Goal: Task Accomplishment & Management: Complete application form

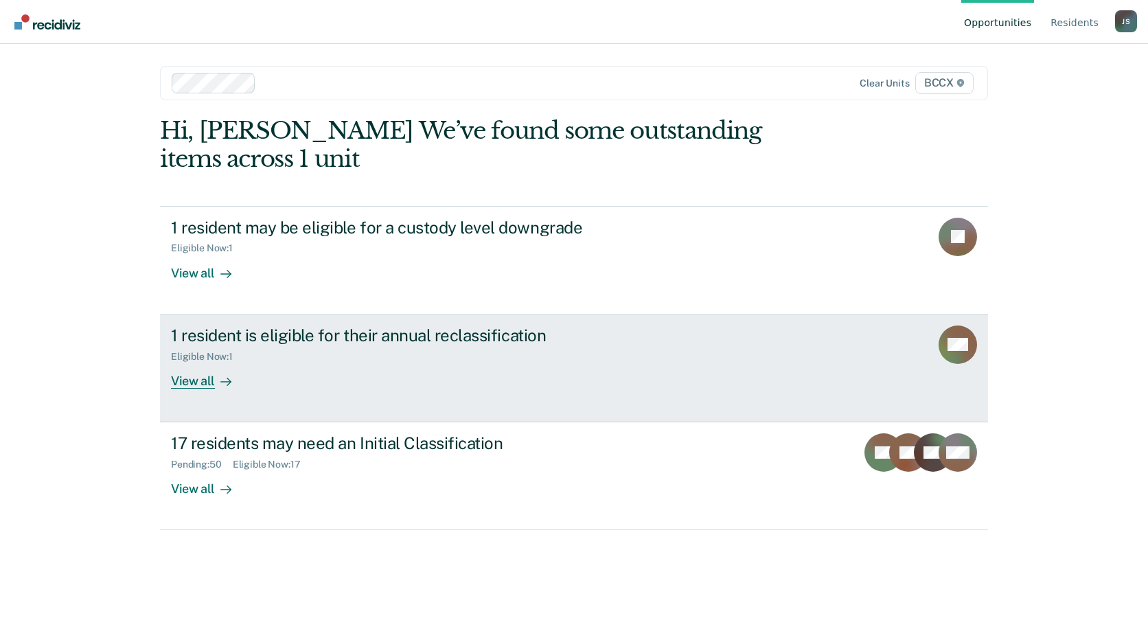
click at [383, 362] on div "Eligible Now : 1" at bounding box center [412, 353] width 482 height 17
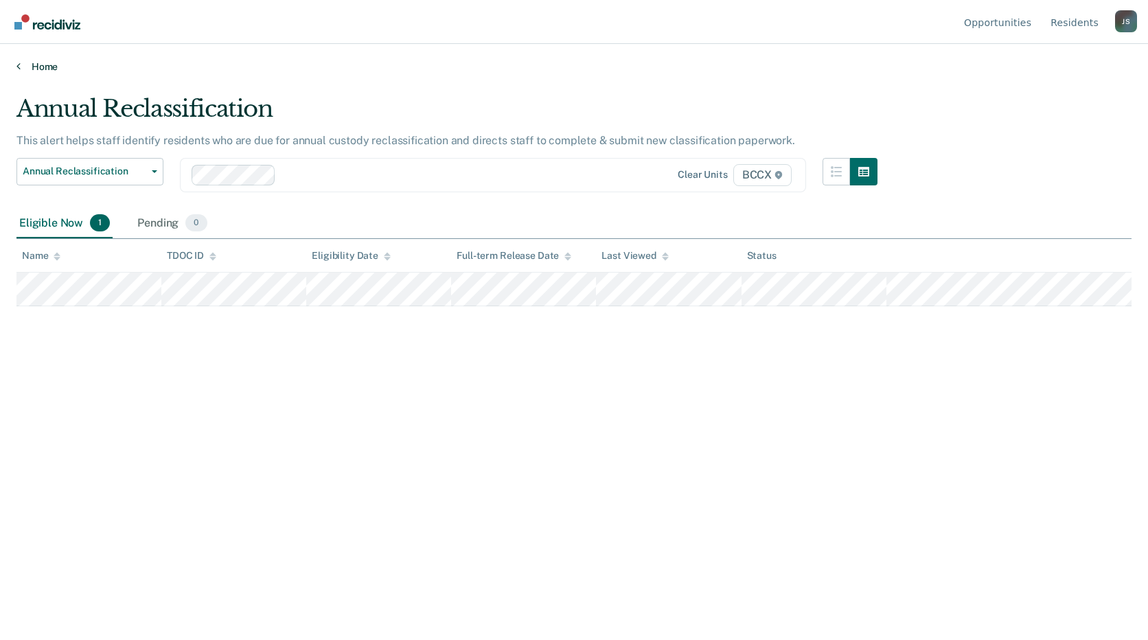
click at [19, 70] on icon at bounding box center [18, 65] width 4 height 11
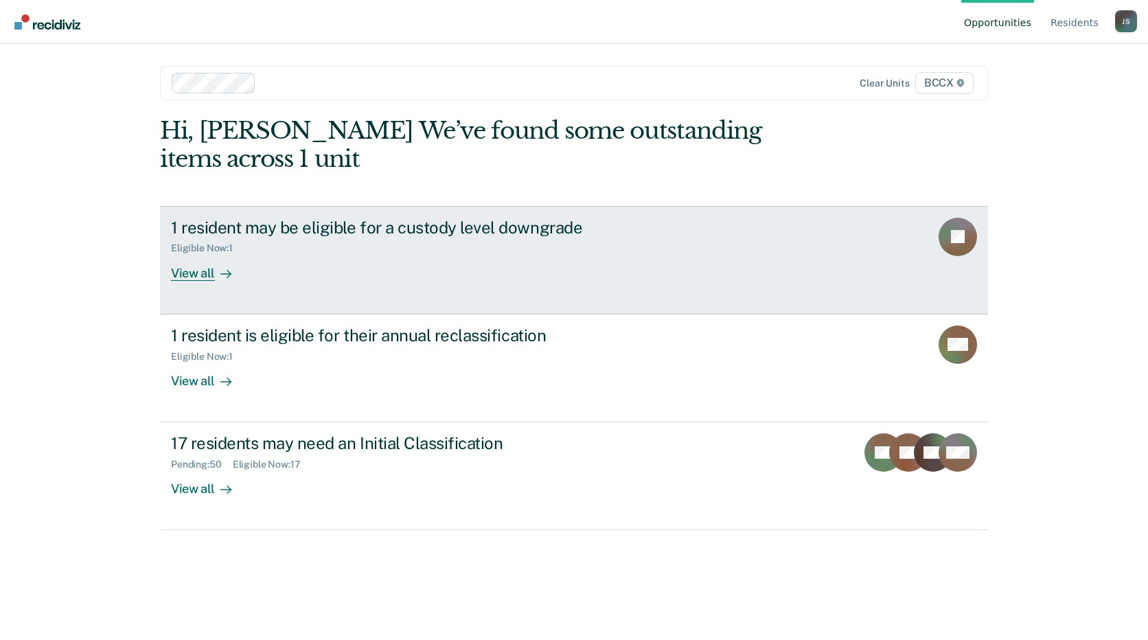
click at [347, 269] on div "1 resident may be eligible for a custody level downgrade Eligible Now : 1 View …" at bounding box center [428, 249] width 515 height 63
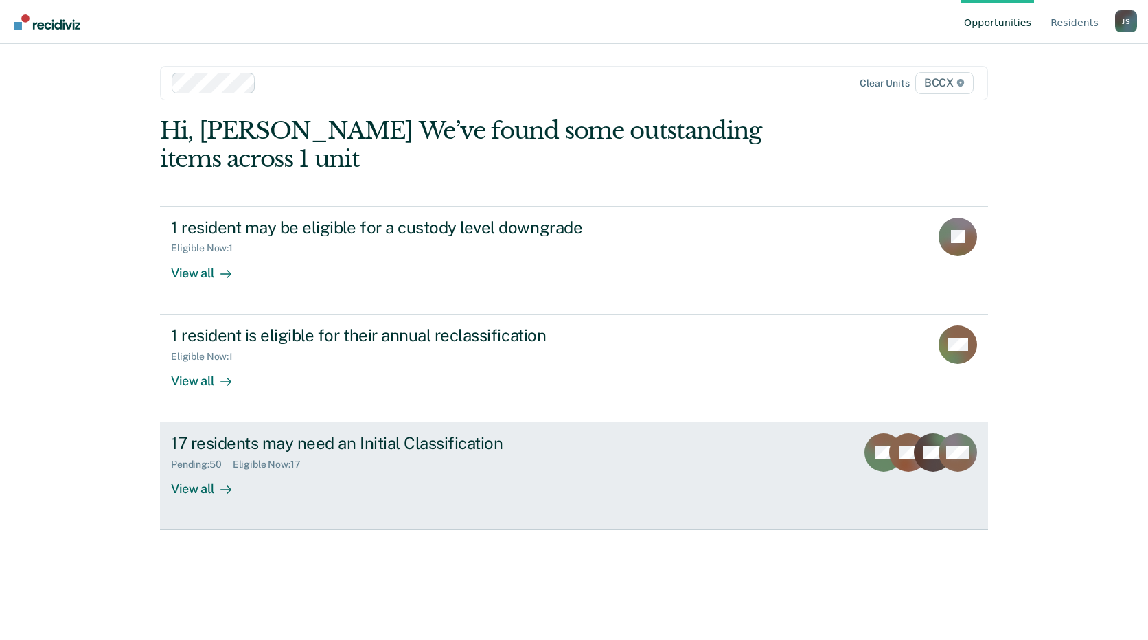
click at [282, 455] on div "Pending : 50 Eligible Now : 17" at bounding box center [412, 461] width 482 height 17
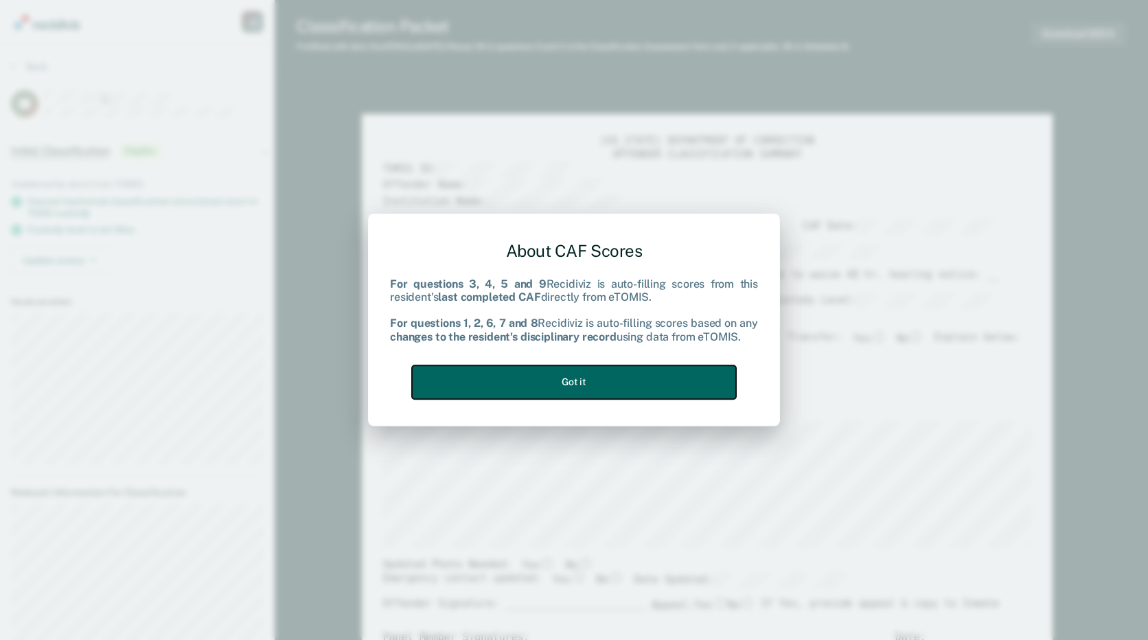
click at [678, 376] on button "Got it" at bounding box center [574, 382] width 324 height 34
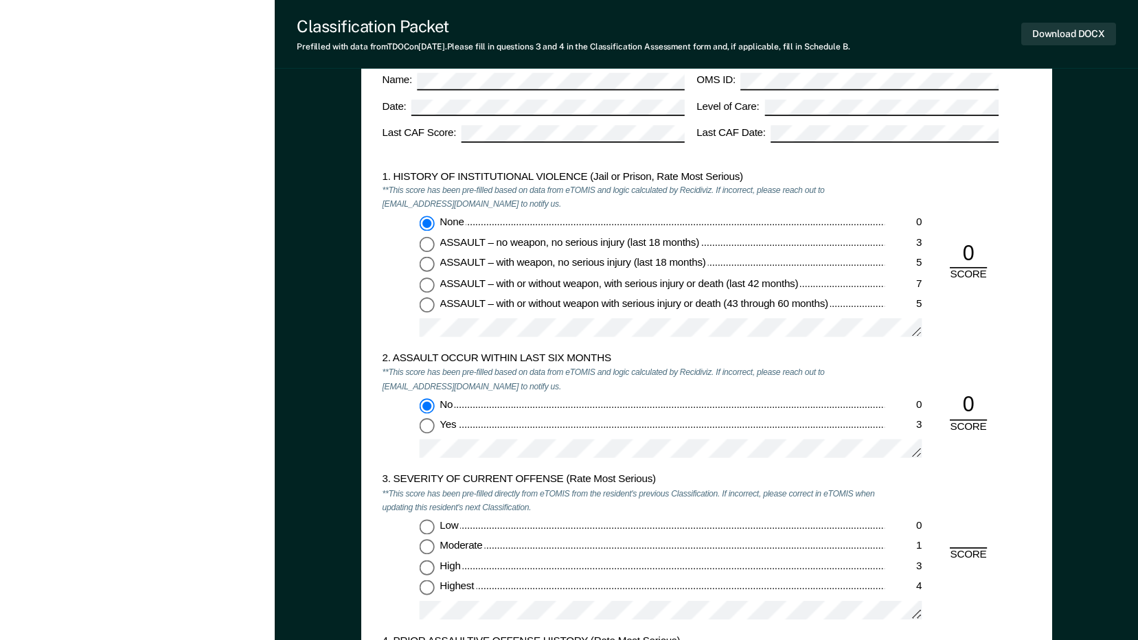
scroll to position [1167, 0]
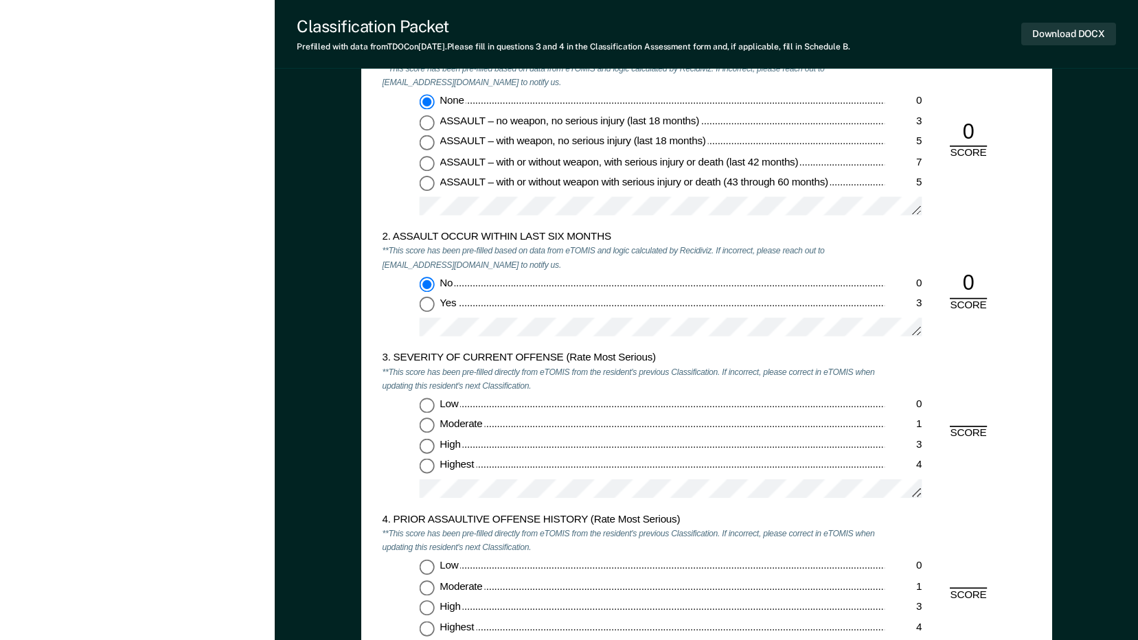
click at [435, 444] on label "High 3" at bounding box center [670, 446] width 503 height 15
click at [434, 444] on input "High 3" at bounding box center [426, 446] width 15 height 15
type textarea "x"
radio input "true"
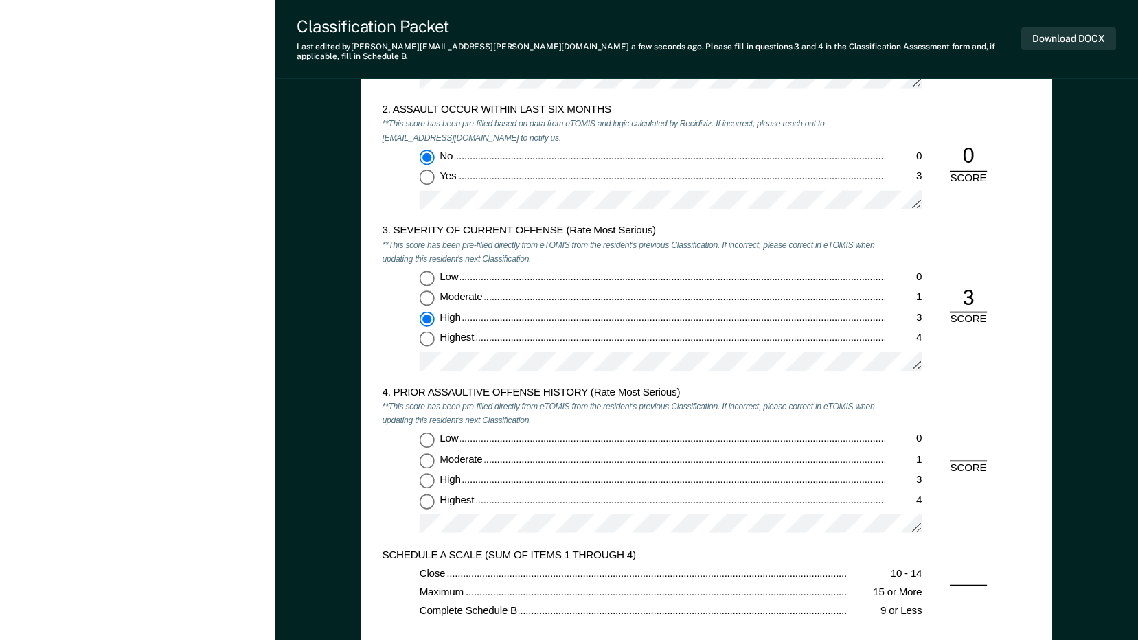
click at [431, 433] on input "Low 0" at bounding box center [426, 439] width 15 height 15
type textarea "x"
radio input "true"
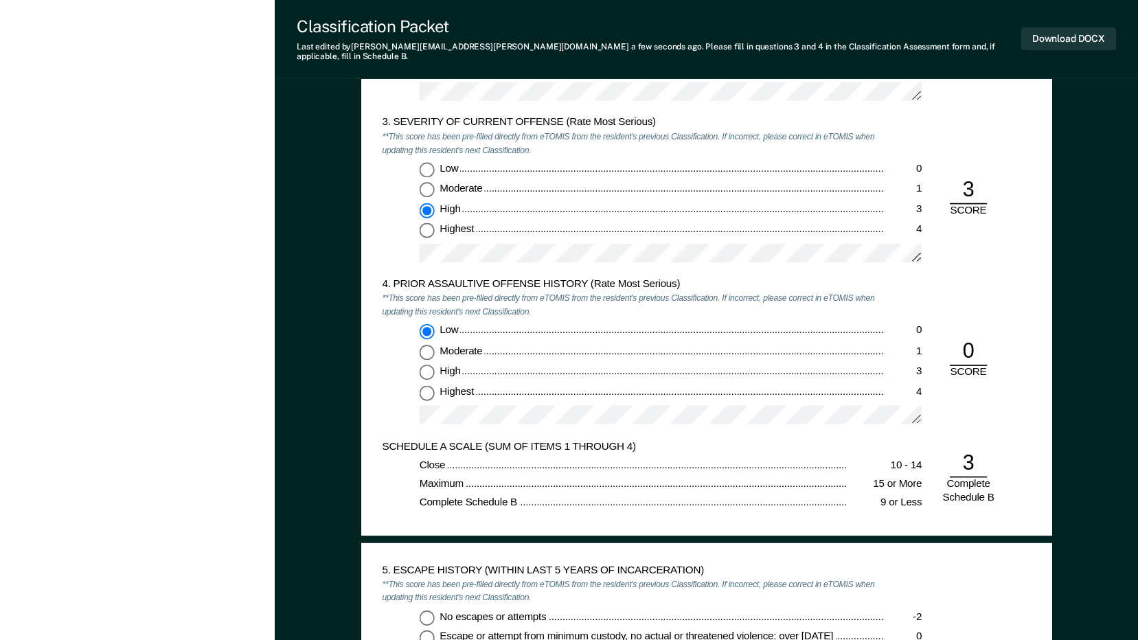
scroll to position [1648, 0]
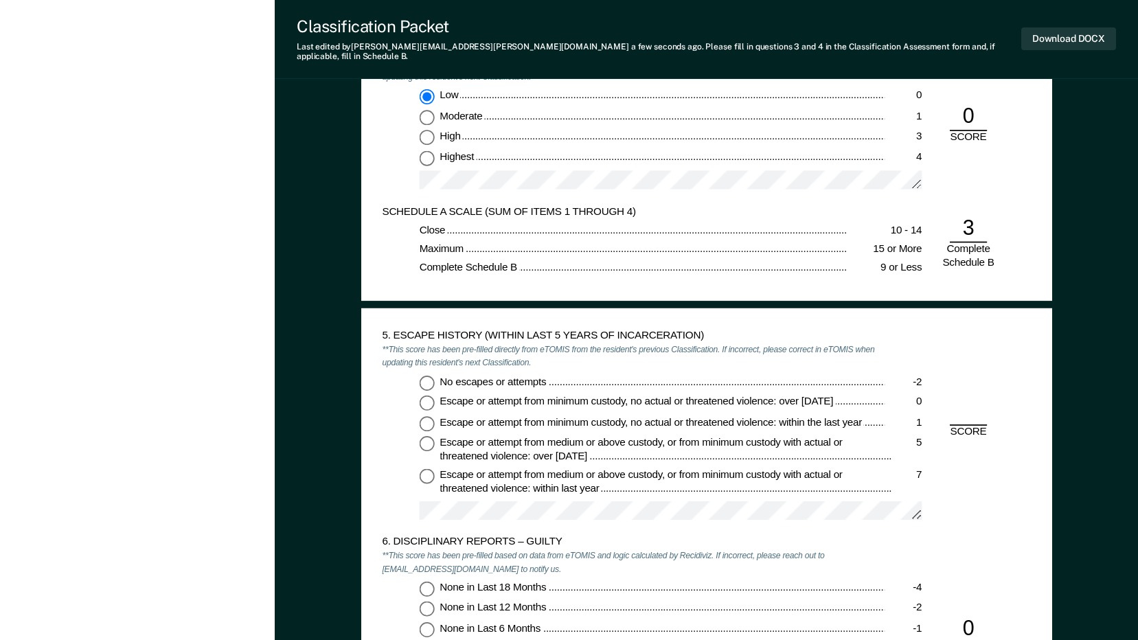
click at [414, 375] on div "No escapes or attempts -2 Escape or attempt from minimum custody, no actual or …" at bounding box center [633, 452] width 503 height 155
click at [421, 375] on input "No escapes or attempts -2" at bounding box center [426, 382] width 15 height 15
type textarea "x"
radio input "true"
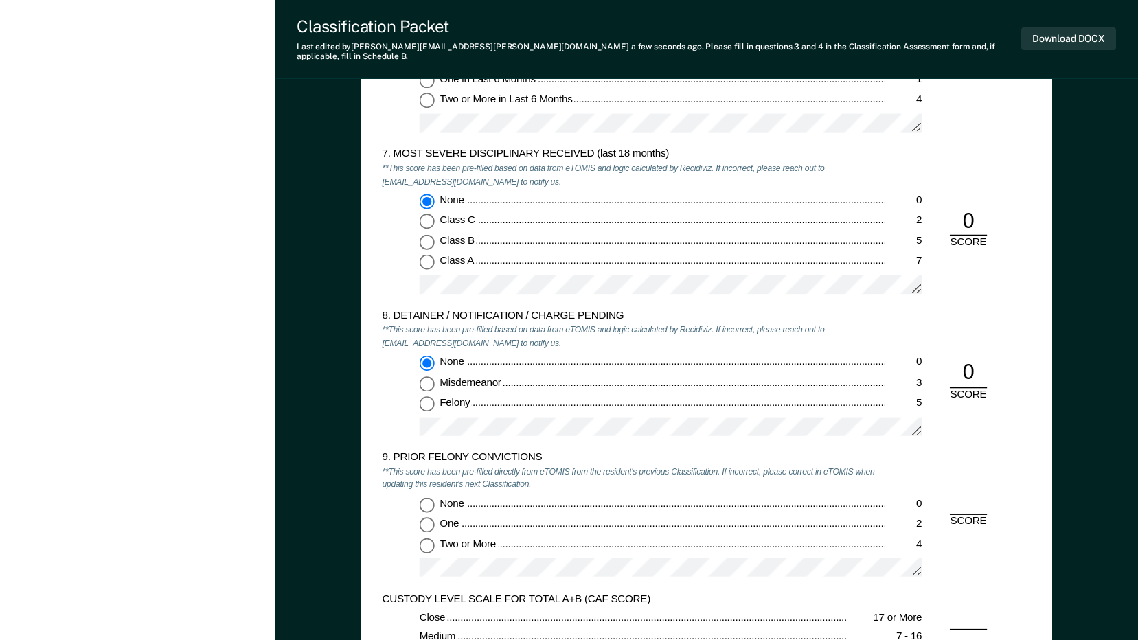
scroll to position [2335, 0]
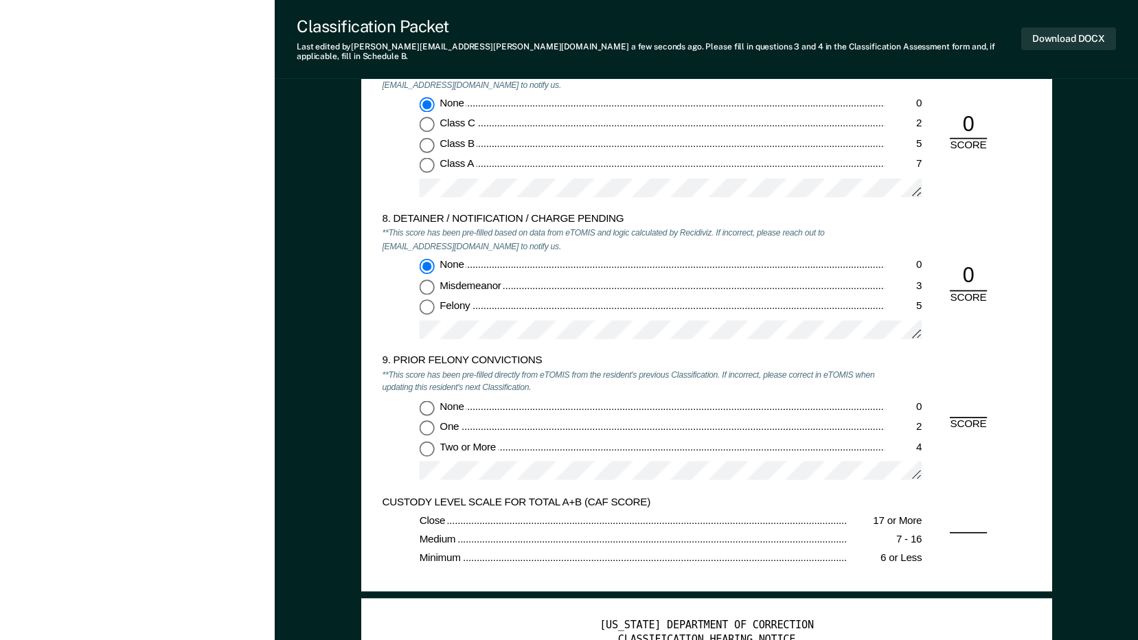
click at [430, 441] on input "Two or More 4" at bounding box center [426, 448] width 15 height 15
type textarea "x"
radio input "true"
click at [1072, 38] on button "Download DOCX" at bounding box center [1068, 38] width 95 height 23
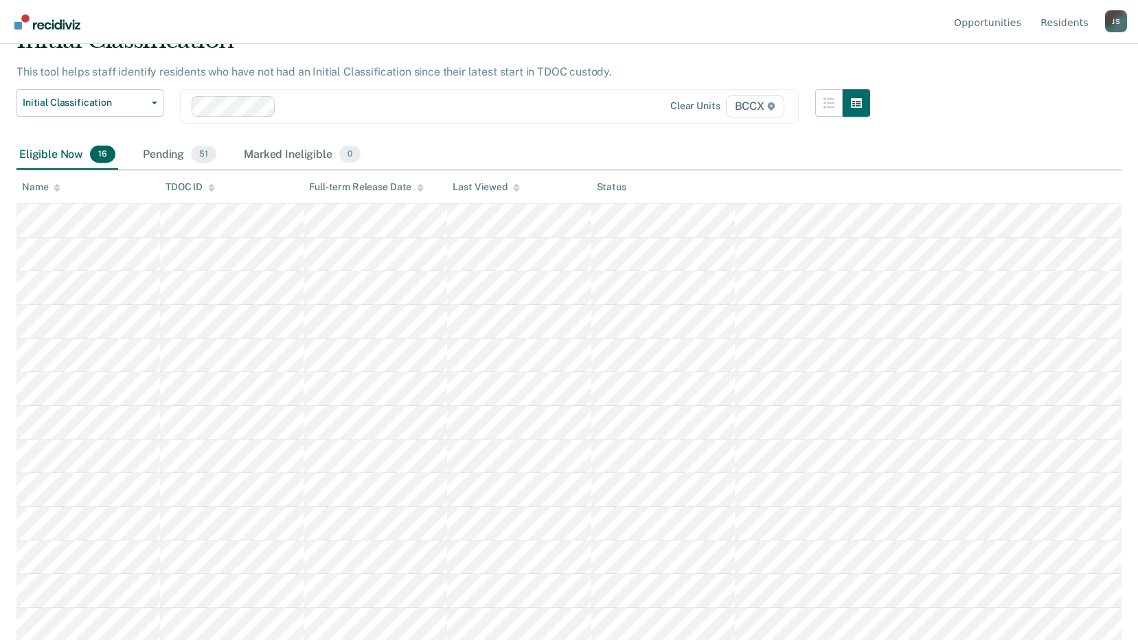
scroll to position [137, 0]
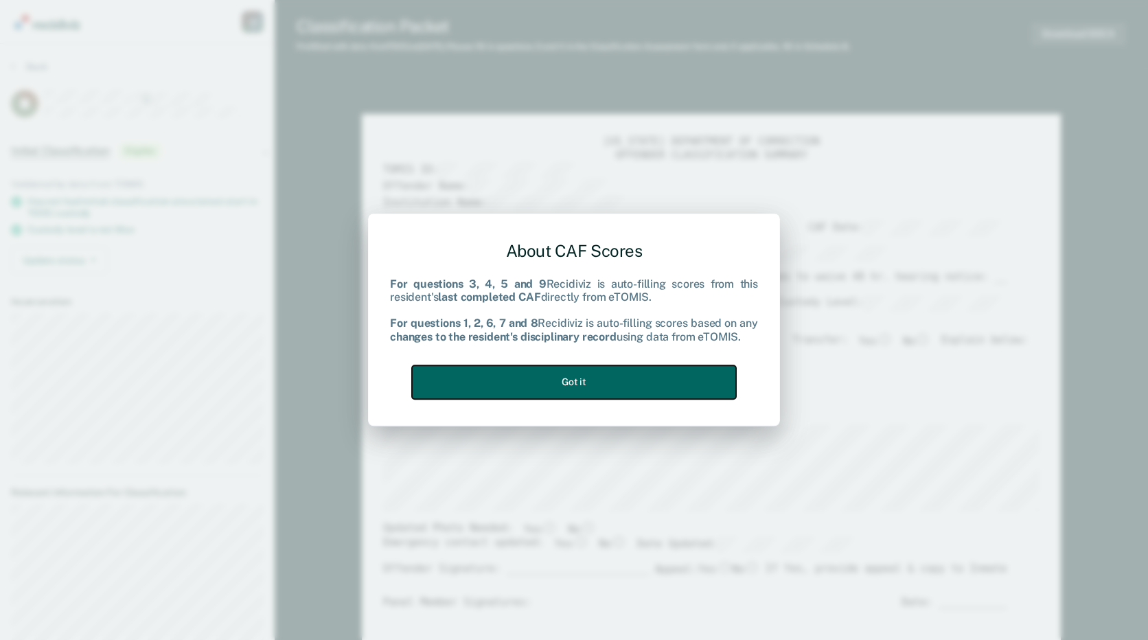
click at [688, 369] on button "Got it" at bounding box center [574, 382] width 324 height 34
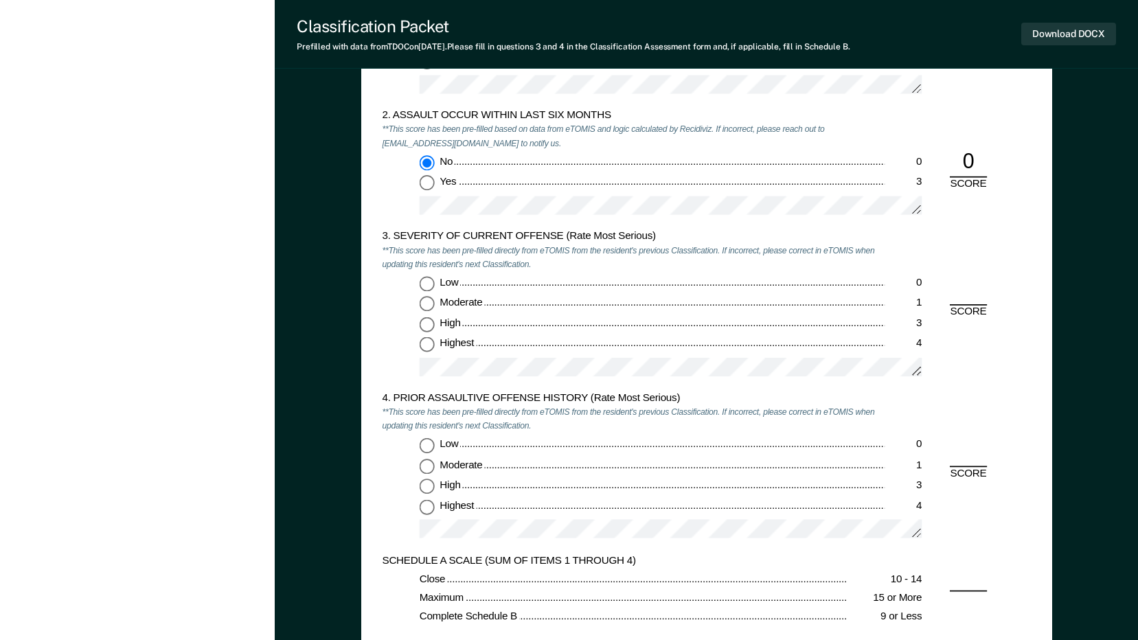
scroll to position [1442, 0]
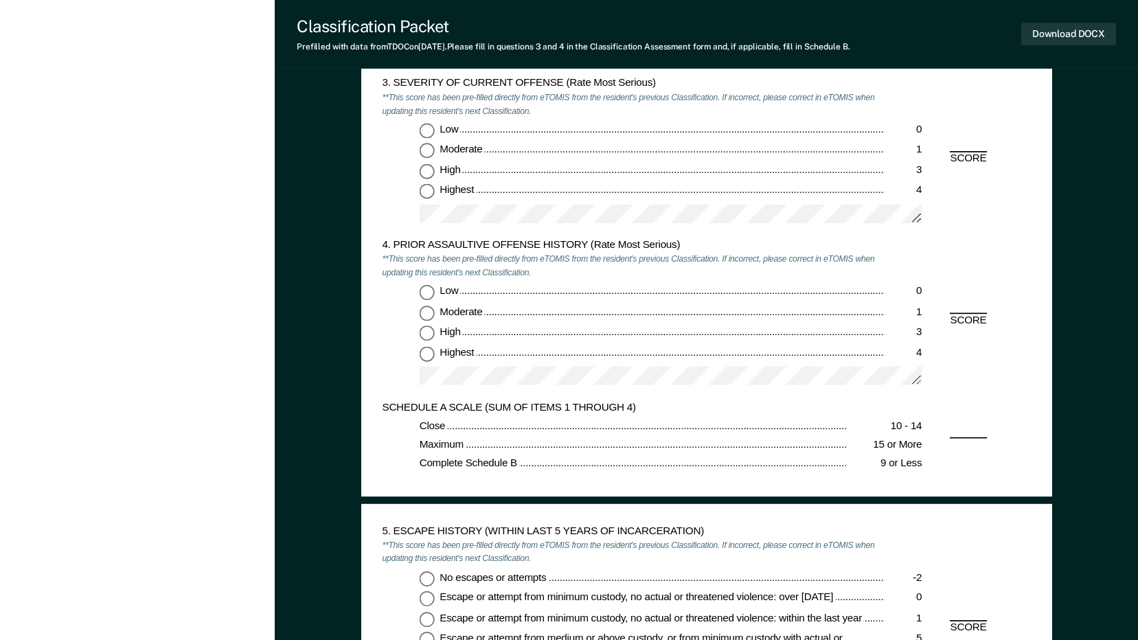
click at [433, 153] on input "Moderate 1" at bounding box center [426, 151] width 15 height 15
type textarea "x"
radio input "true"
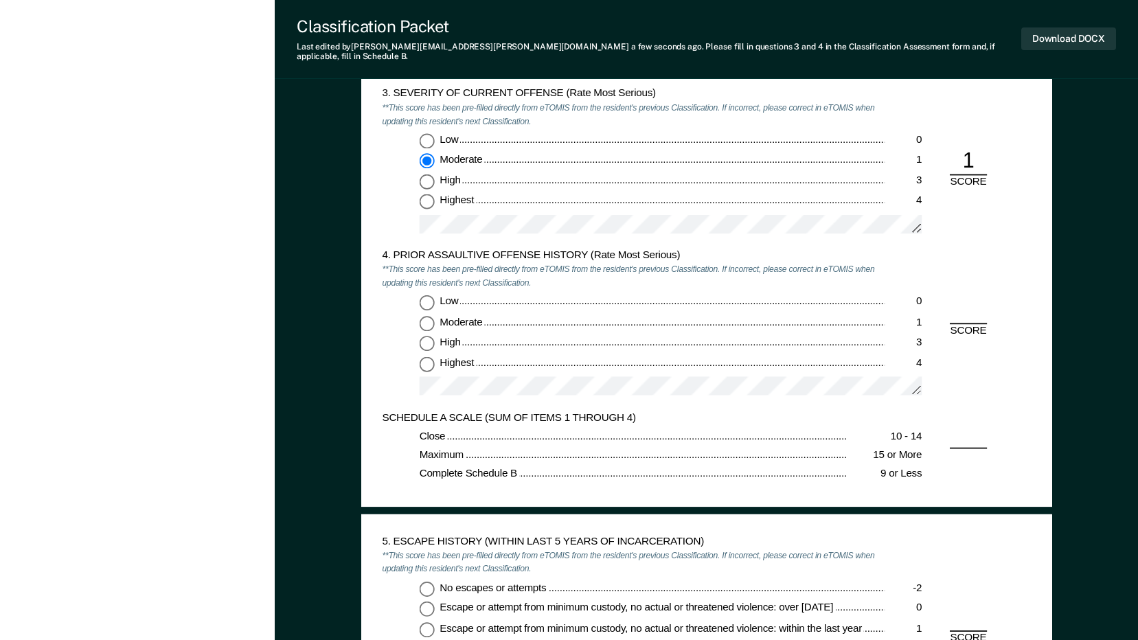
click at [432, 356] on input "Highest 4" at bounding box center [426, 363] width 15 height 15
type textarea "x"
radio input "true"
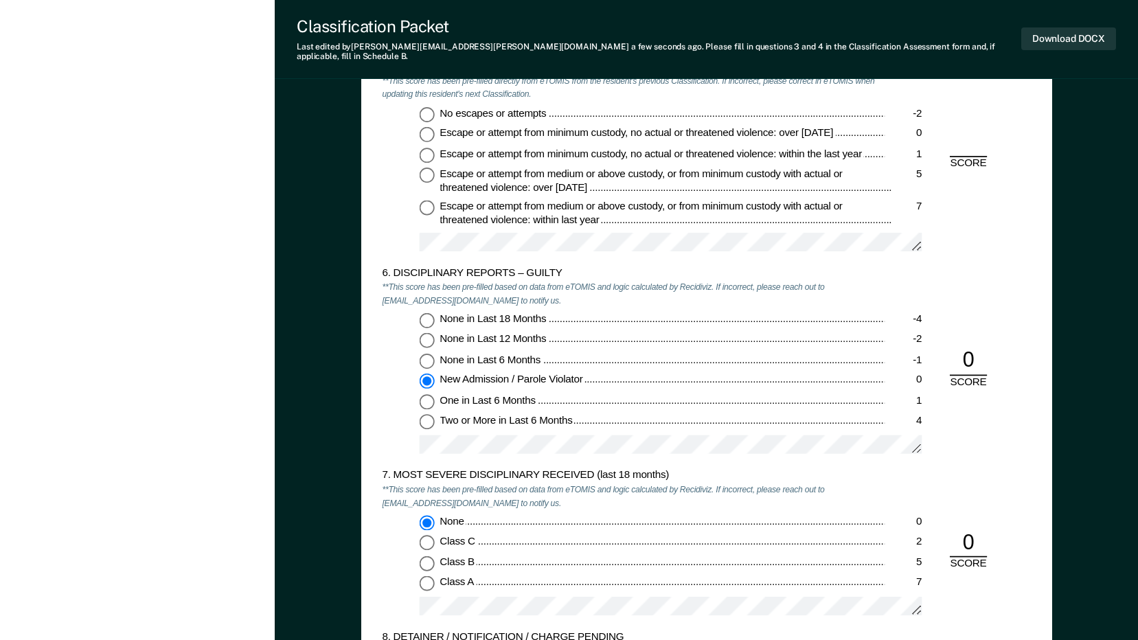
scroll to position [1923, 0]
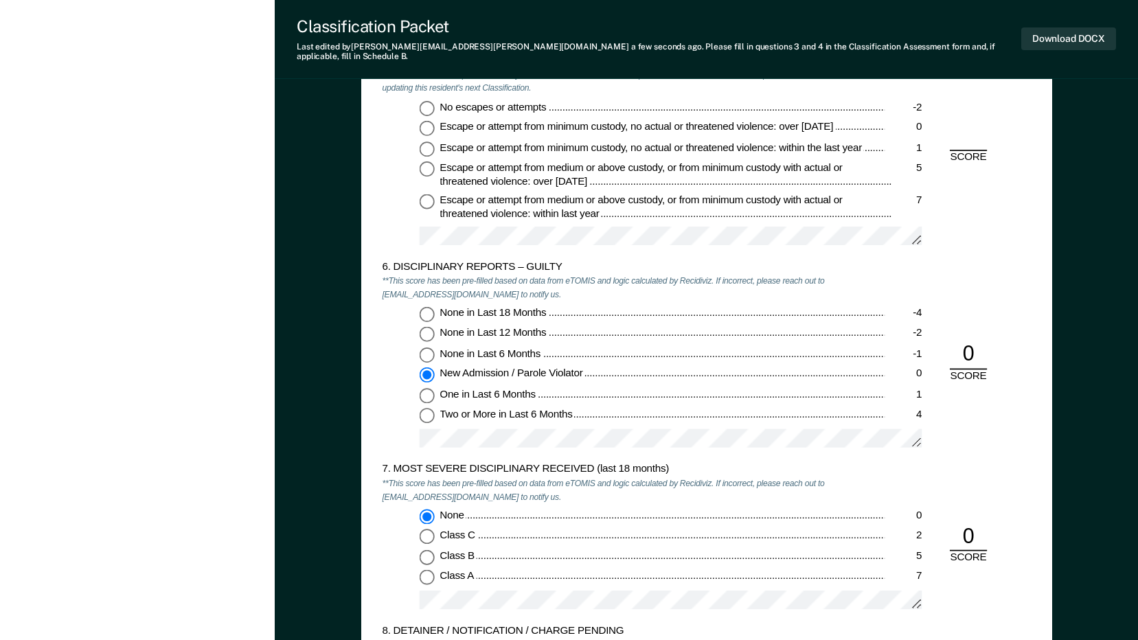
click at [428, 100] on input "No escapes or attempts -2" at bounding box center [426, 107] width 15 height 15
type textarea "x"
radio input "true"
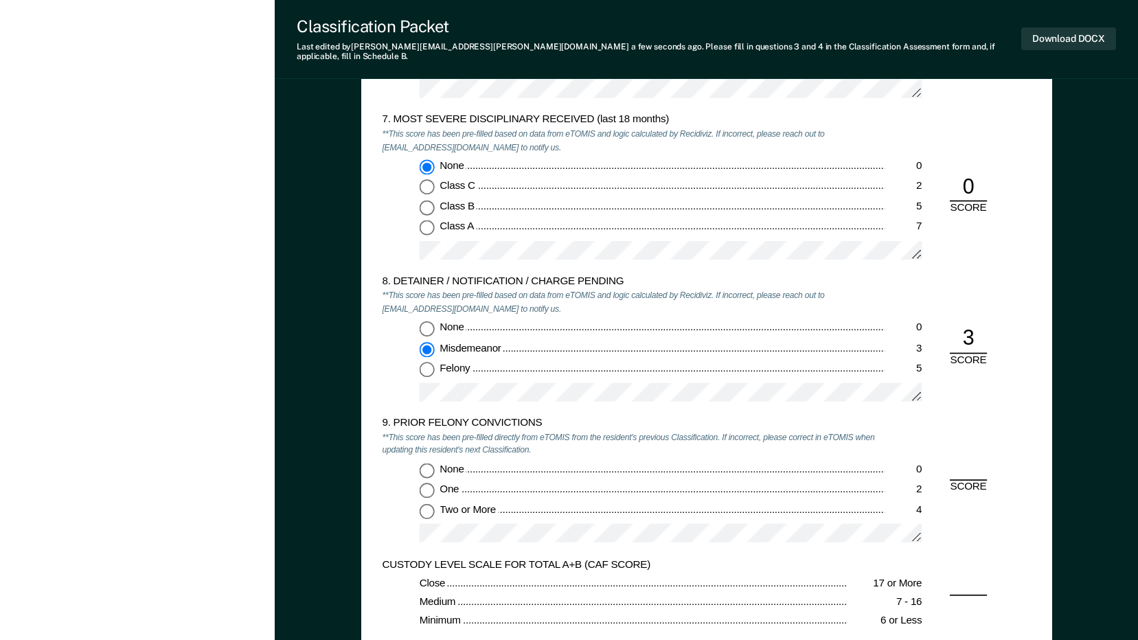
scroll to position [2266, 0]
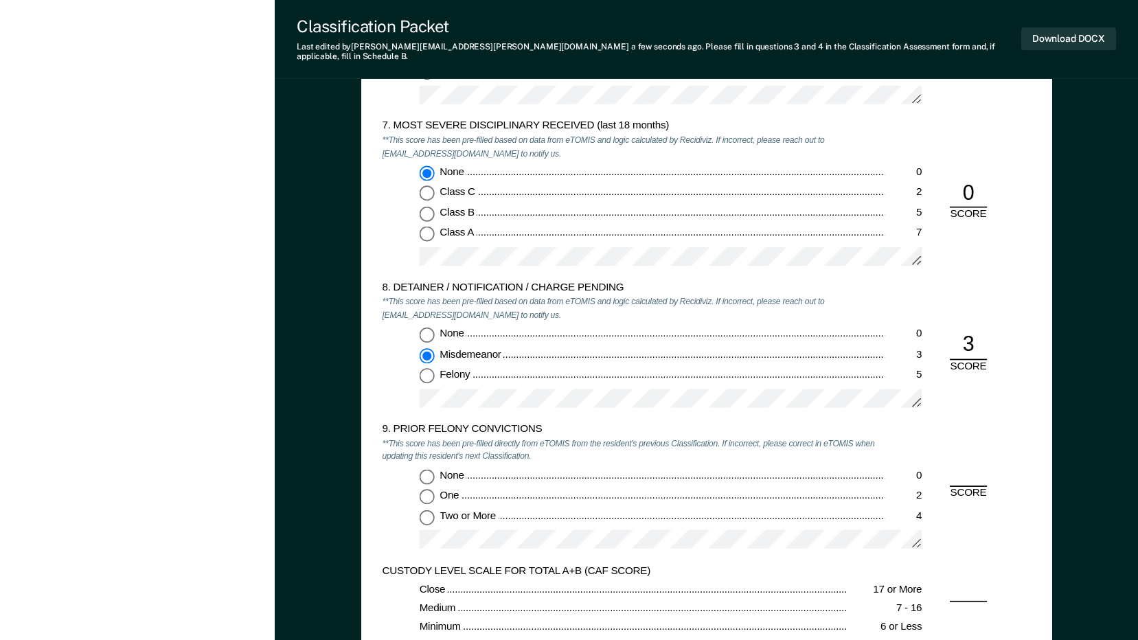
click at [428, 328] on input "None 0" at bounding box center [426, 335] width 15 height 15
type textarea "x"
radio input "true"
radio input "false"
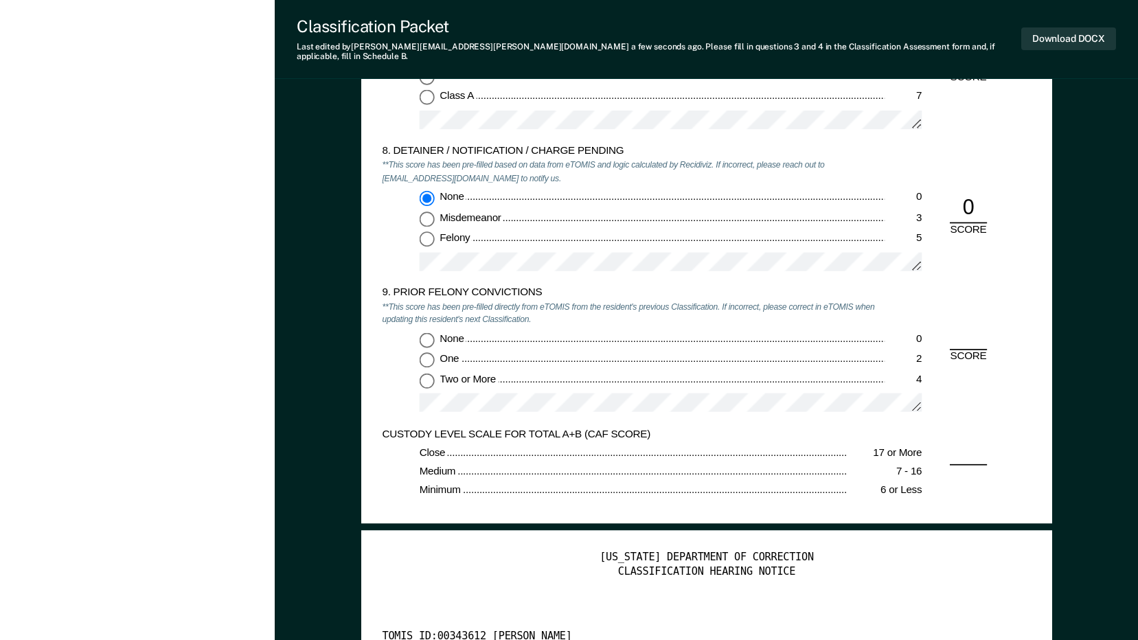
scroll to position [2404, 0]
click at [433, 372] on input "Two or More 4" at bounding box center [426, 379] width 15 height 15
type textarea "x"
radio input "true"
click at [1075, 35] on button "Download DOCX" at bounding box center [1068, 38] width 95 height 23
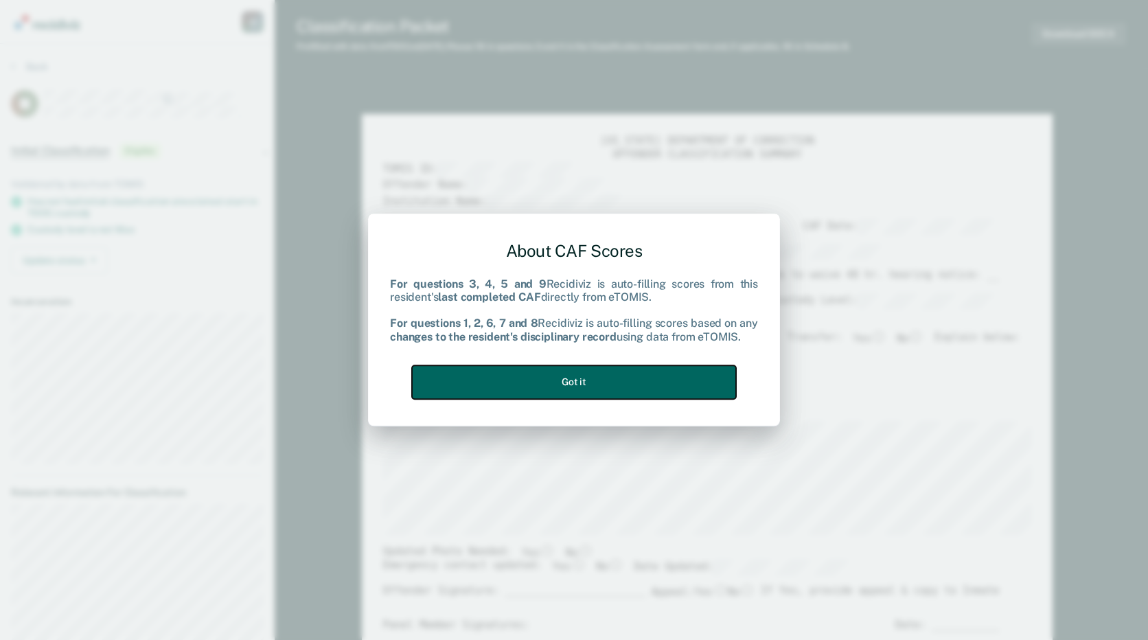
click at [564, 388] on button "Got it" at bounding box center [574, 382] width 324 height 34
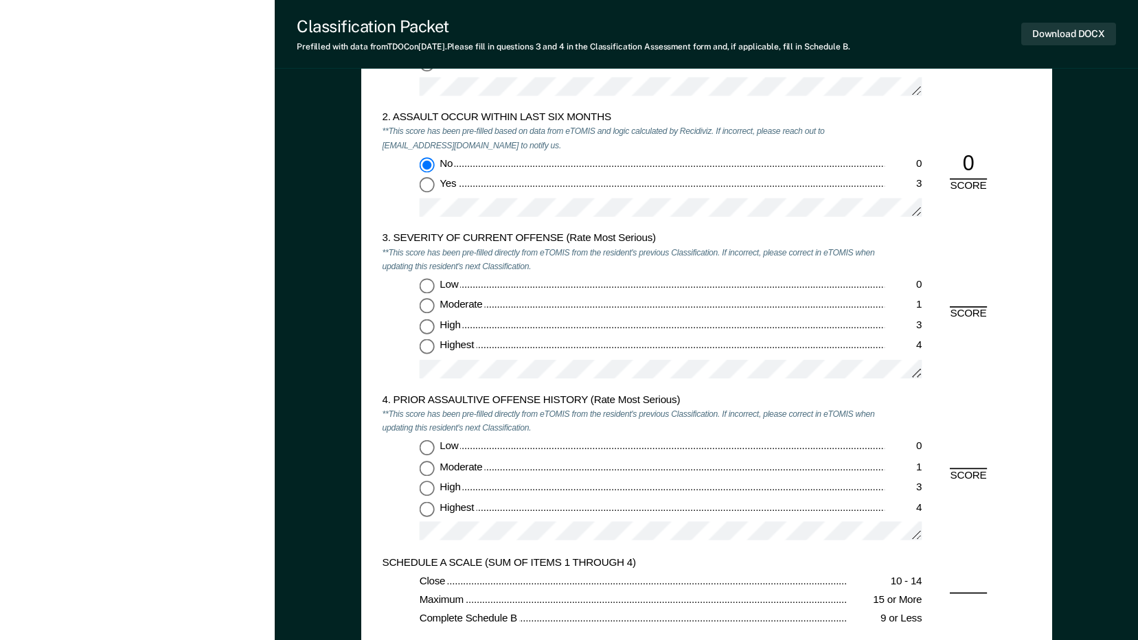
scroll to position [1373, 0]
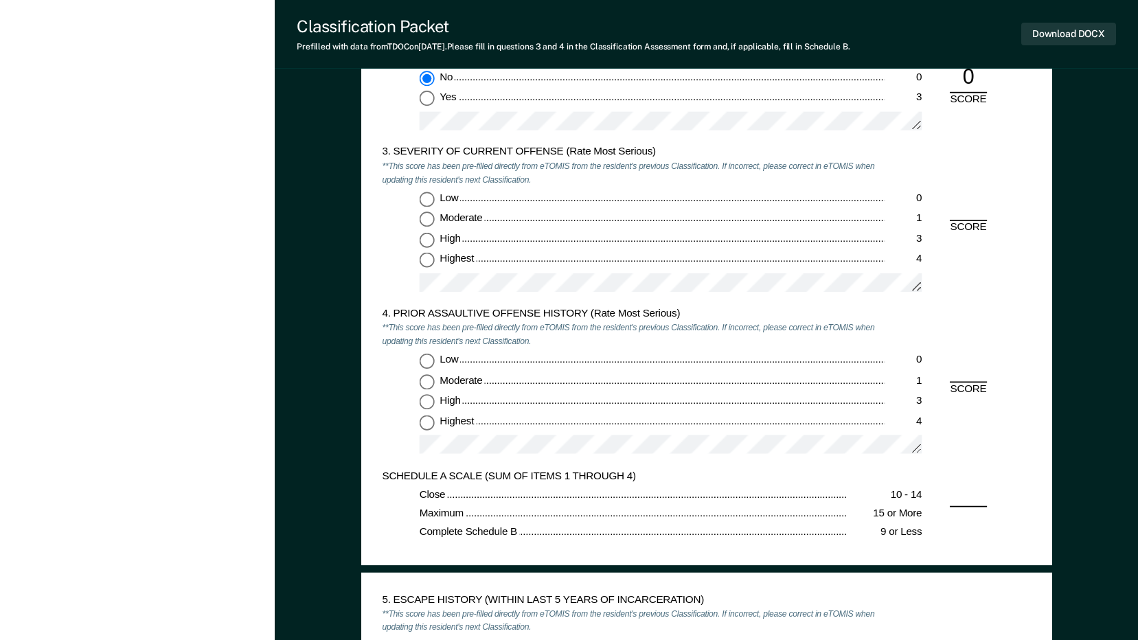
click at [429, 244] on input "High 3" at bounding box center [426, 240] width 15 height 15
type textarea "x"
radio input "true"
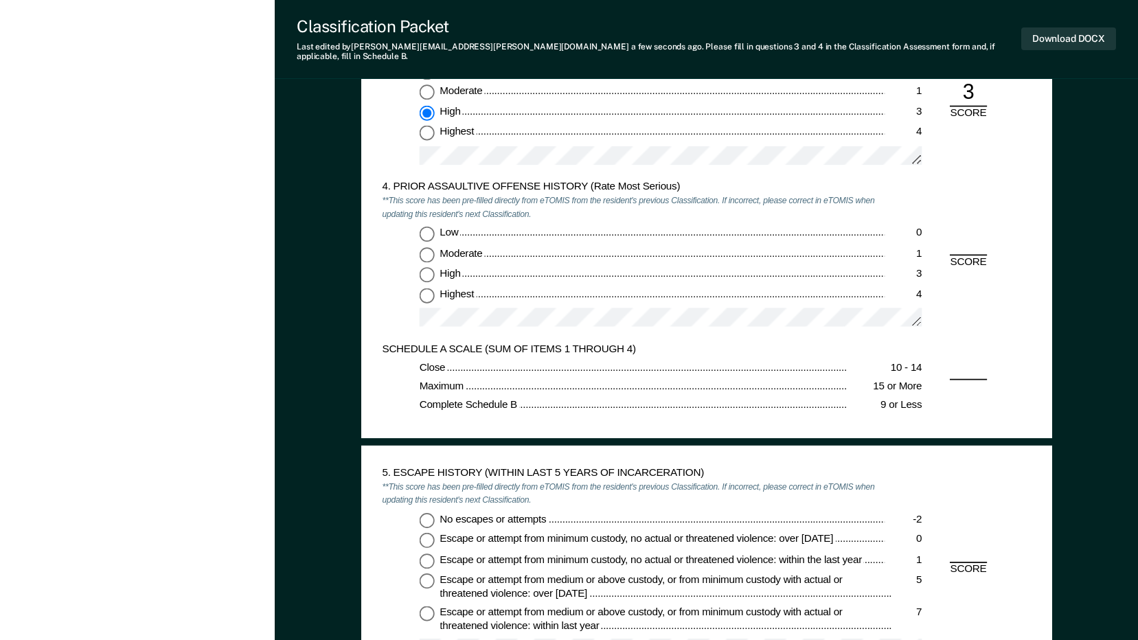
click at [422, 226] on input "Low 0" at bounding box center [426, 233] width 15 height 15
type textarea "x"
radio input "true"
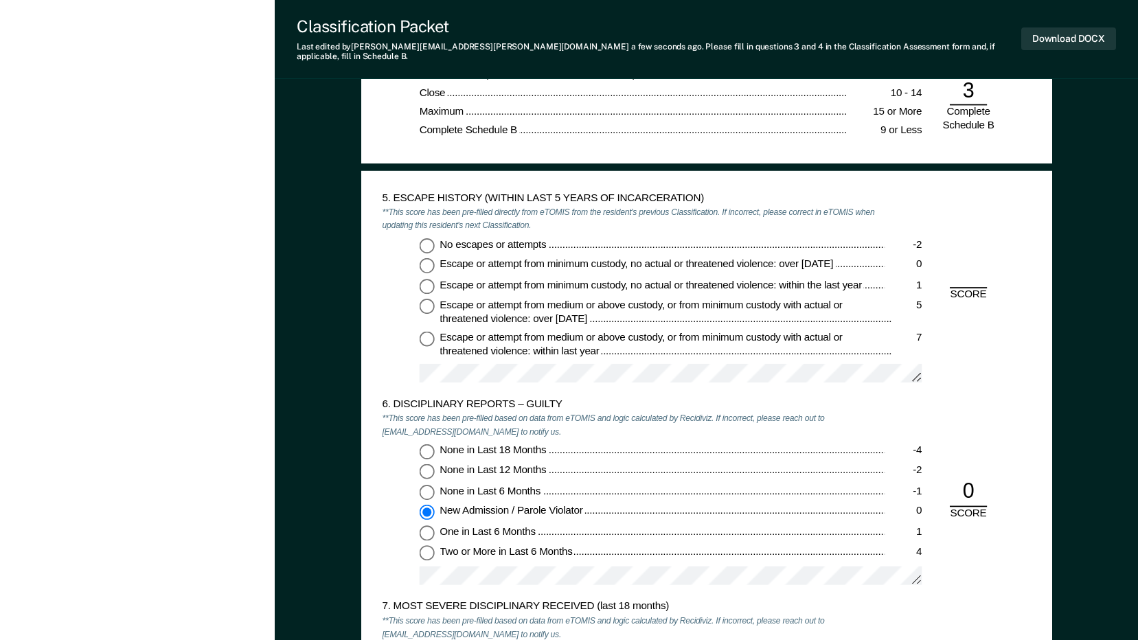
click at [423, 238] on input "No escapes or attempts -2" at bounding box center [426, 245] width 15 height 15
type textarea "x"
radio input "true"
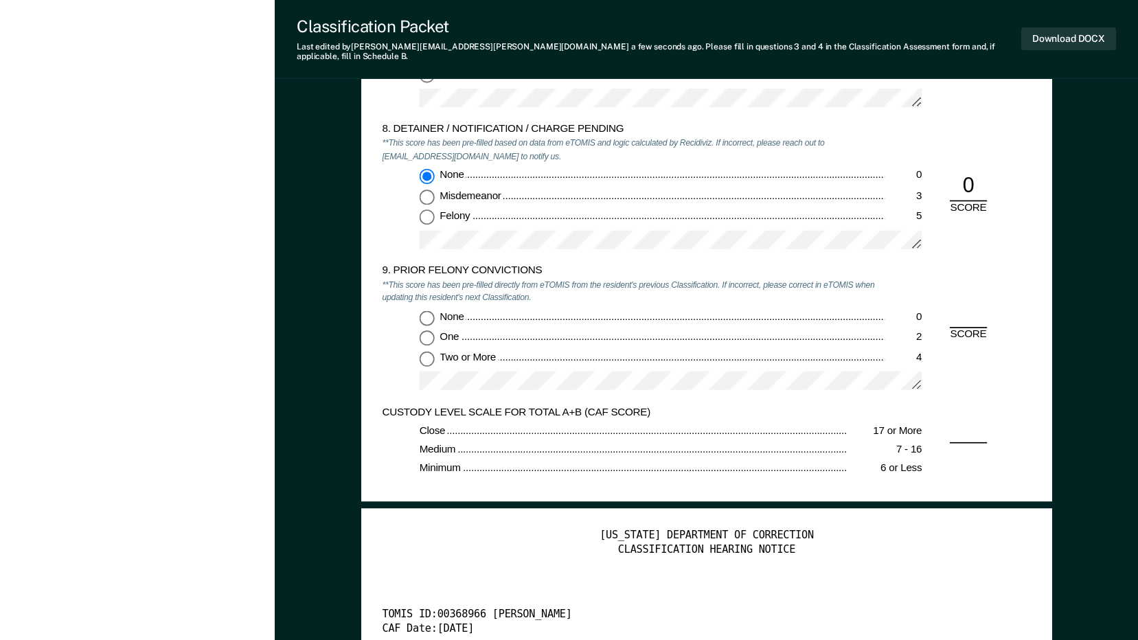
scroll to position [2541, 0]
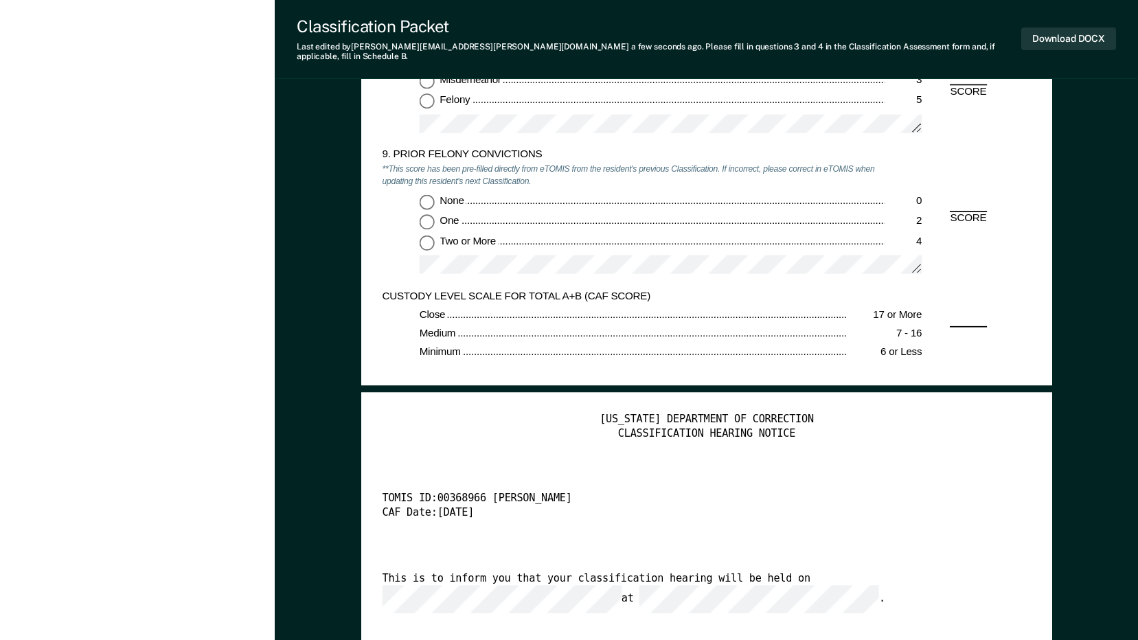
click at [428, 236] on input "Two or More 4" at bounding box center [426, 242] width 15 height 15
type textarea "x"
radio input "true"
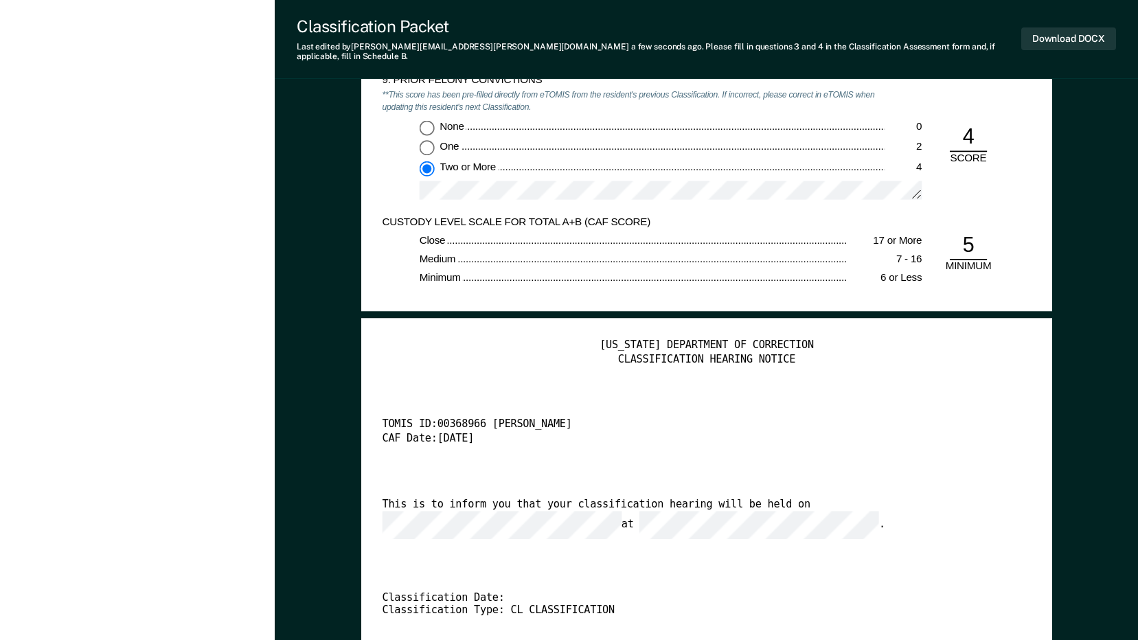
scroll to position [2741, 0]
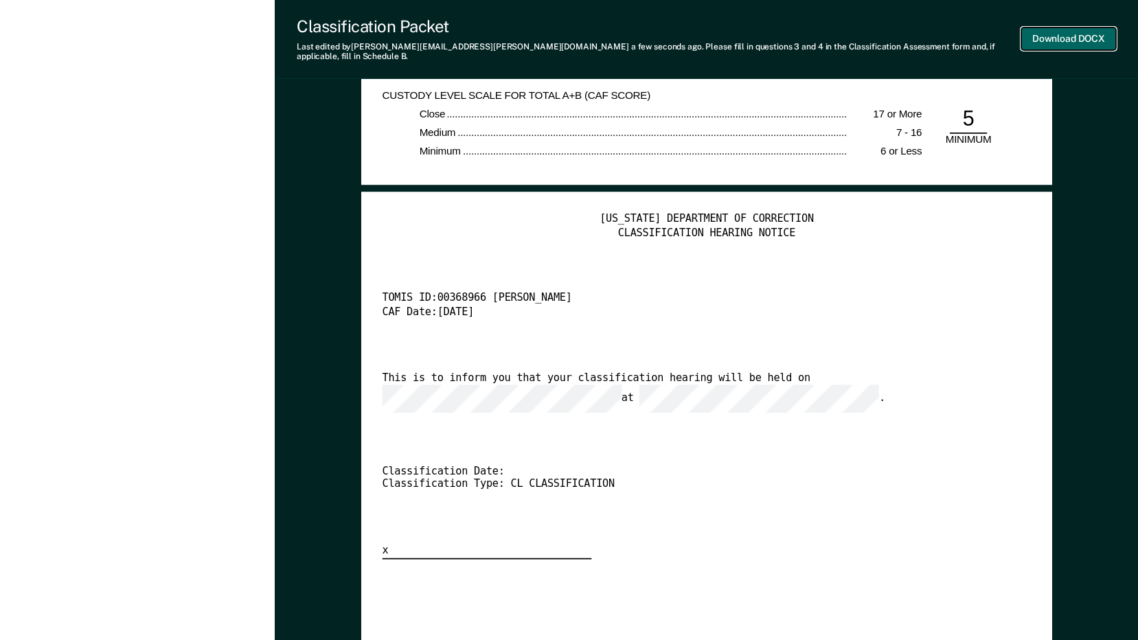
click at [1062, 30] on button "Download DOCX" at bounding box center [1068, 38] width 95 height 23
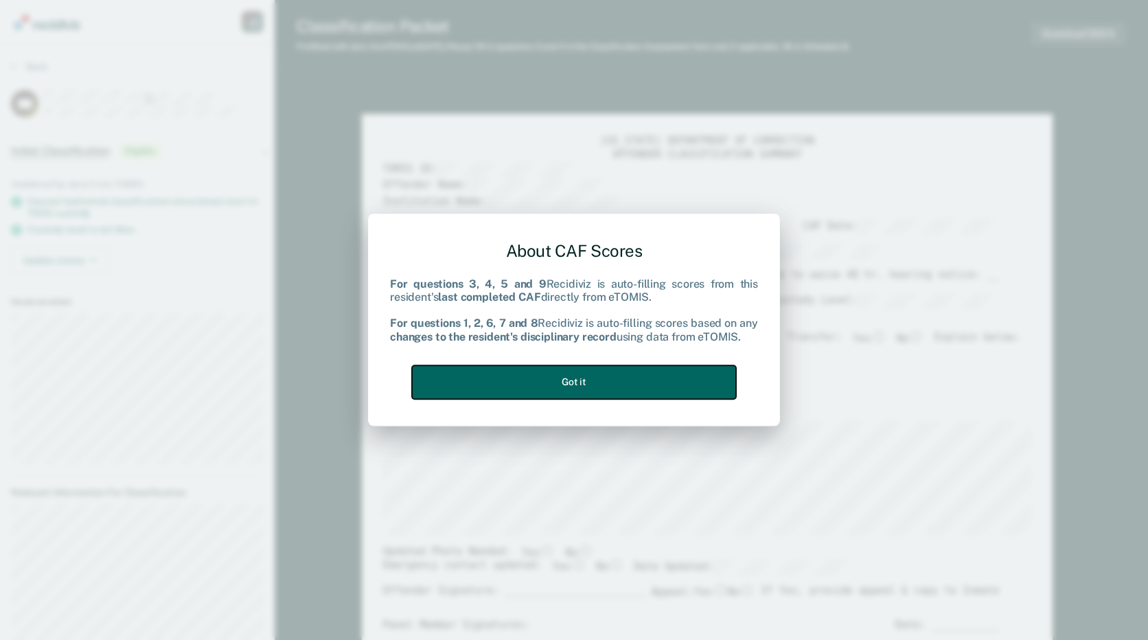
click at [528, 382] on button "Got it" at bounding box center [574, 382] width 324 height 34
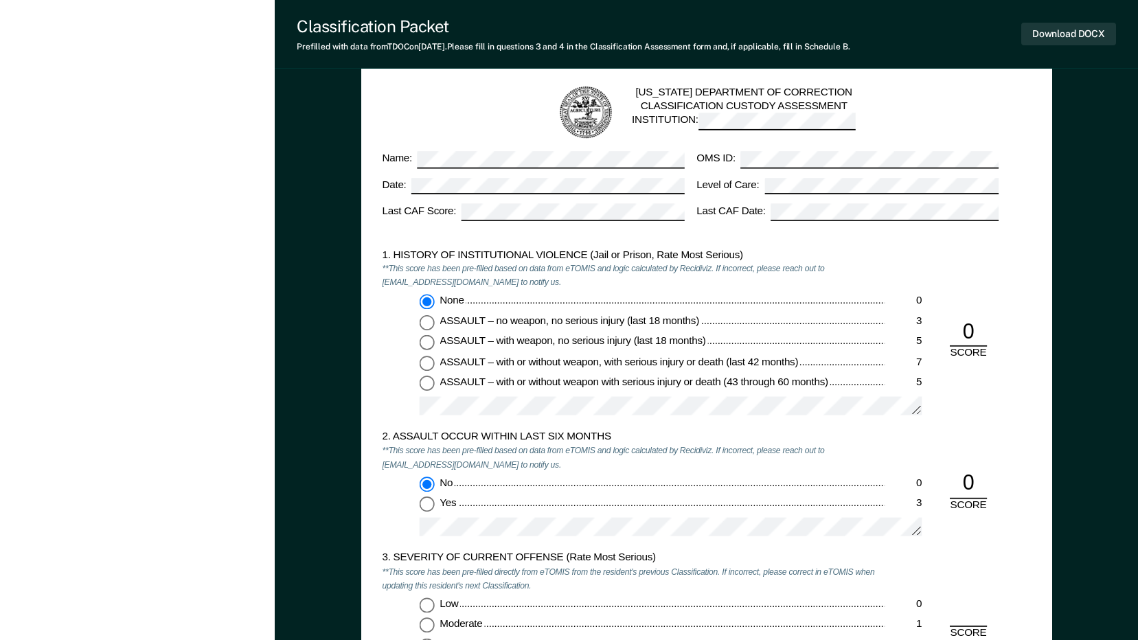
scroll to position [1167, 0]
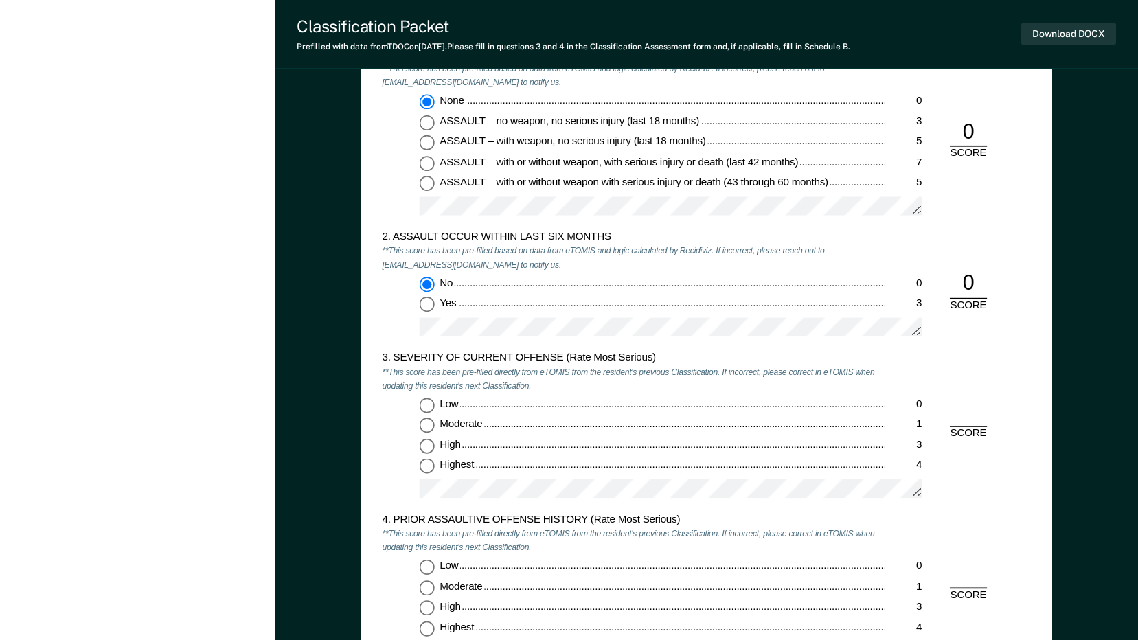
click at [422, 467] on input "Highest 4" at bounding box center [426, 466] width 15 height 15
type textarea "x"
radio input "true"
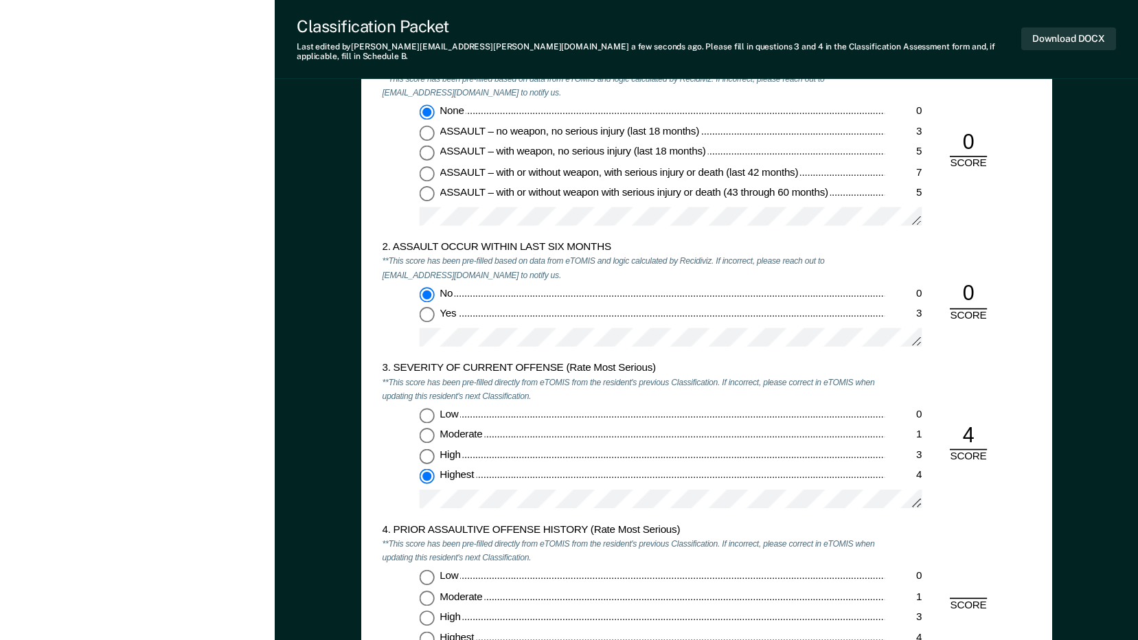
click at [423, 569] on input "Low 0" at bounding box center [426, 576] width 15 height 15
type textarea "x"
radio input "true"
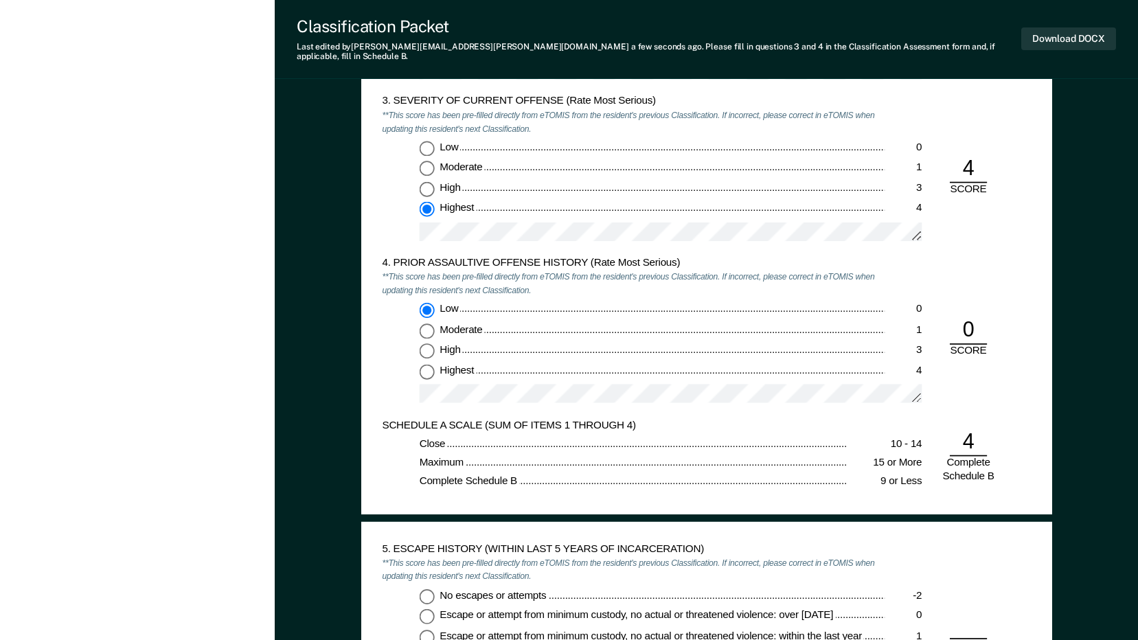
scroll to position [1511, 0]
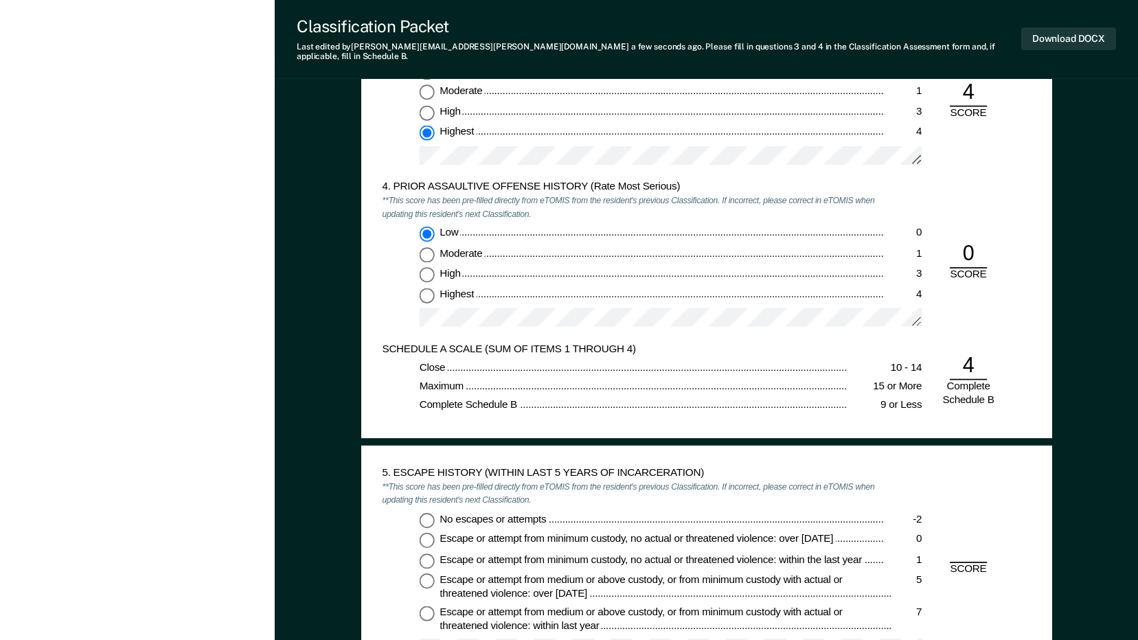
click at [431, 512] on input "No escapes or attempts -2" at bounding box center [426, 519] width 15 height 15
type textarea "x"
radio input "true"
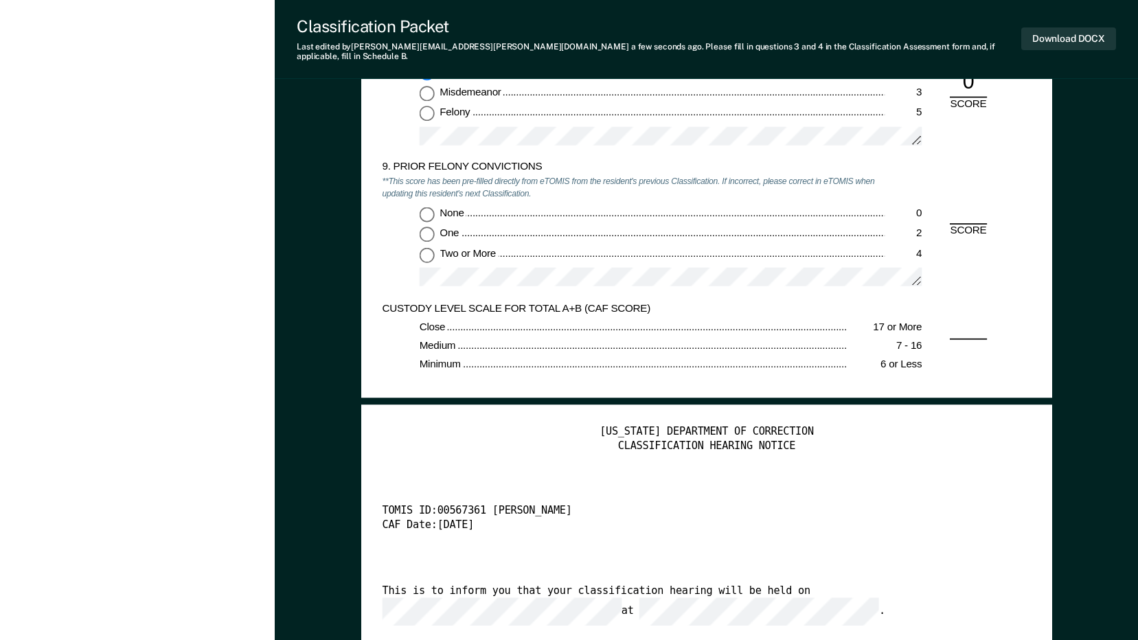
scroll to position [2541, 0]
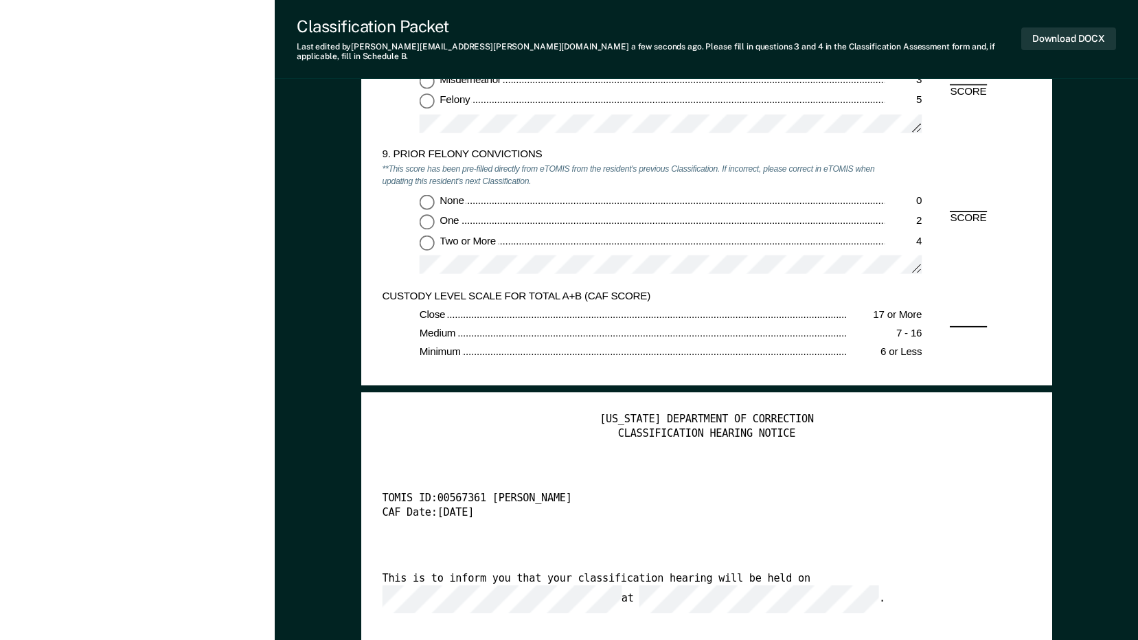
click at [429, 194] on input "None 0" at bounding box center [426, 201] width 15 height 15
type textarea "x"
radio input "true"
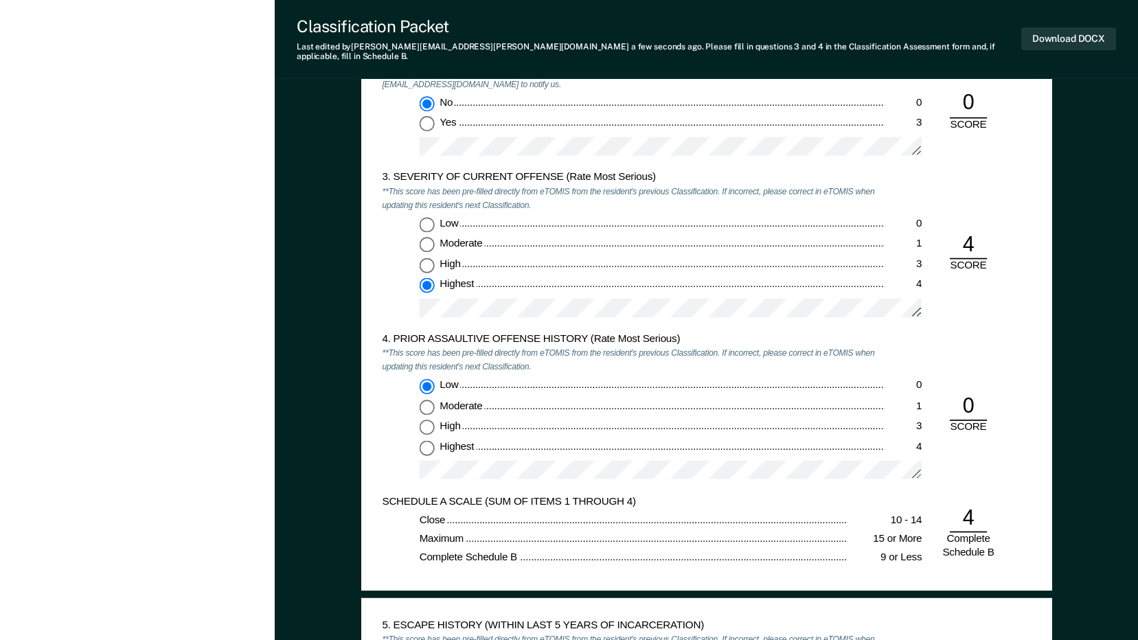
scroll to position [1236, 0]
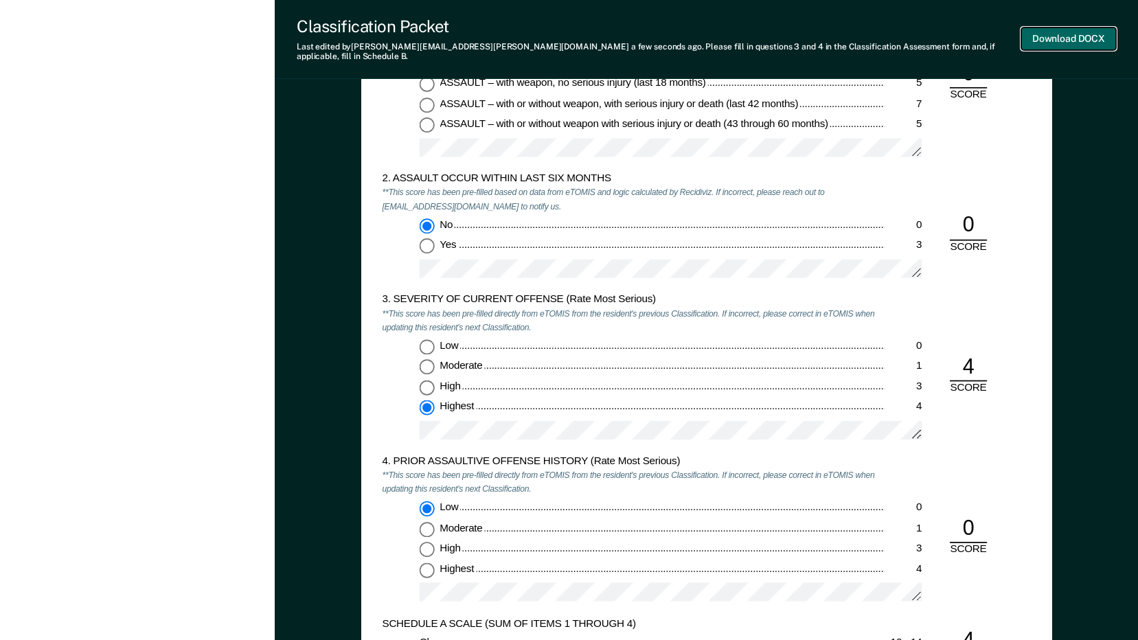
click at [1070, 32] on button "Download DOCX" at bounding box center [1068, 38] width 95 height 23
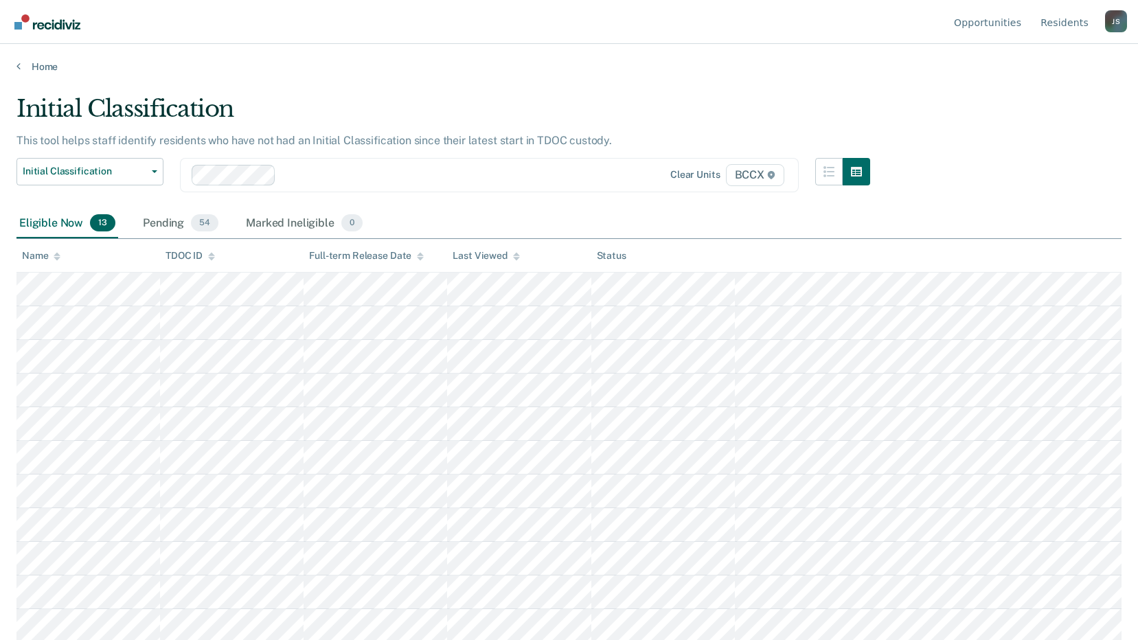
scroll to position [70, 0]
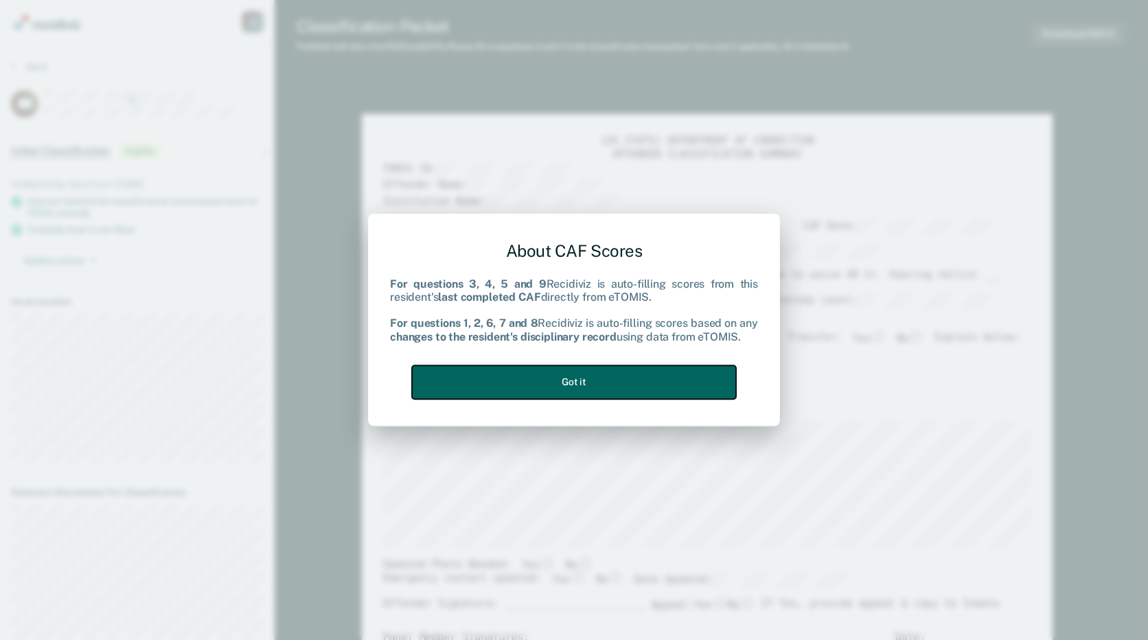
click at [531, 398] on button "Got it" at bounding box center [574, 382] width 324 height 34
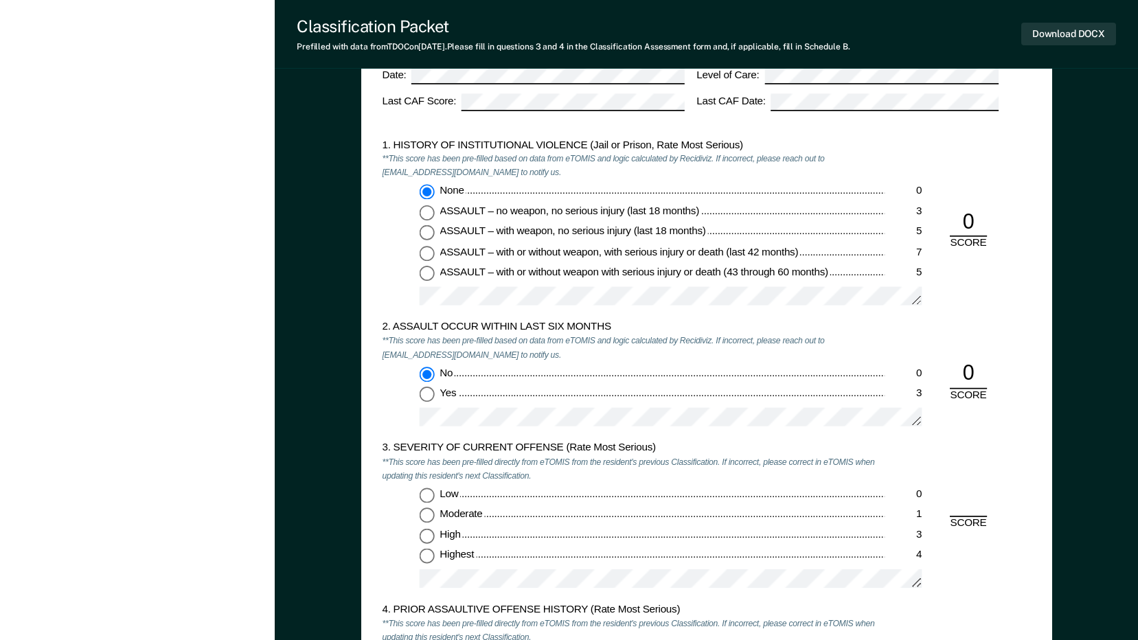
scroll to position [1167, 0]
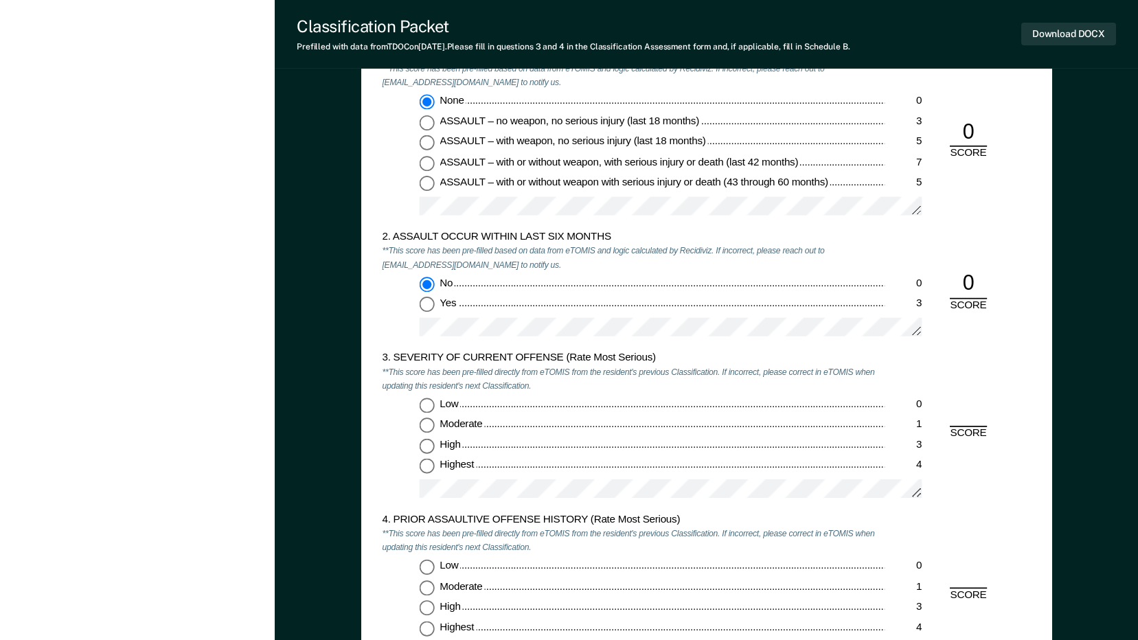
click at [424, 467] on input "Highest 4" at bounding box center [426, 466] width 15 height 15
type textarea "x"
radio input "true"
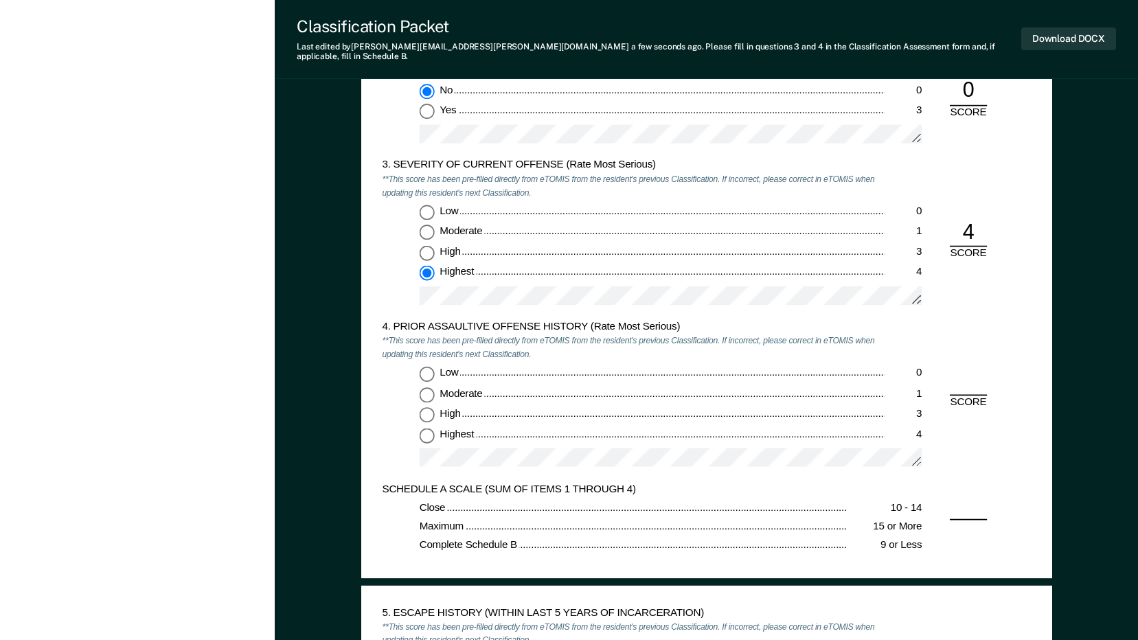
scroll to position [1373, 0]
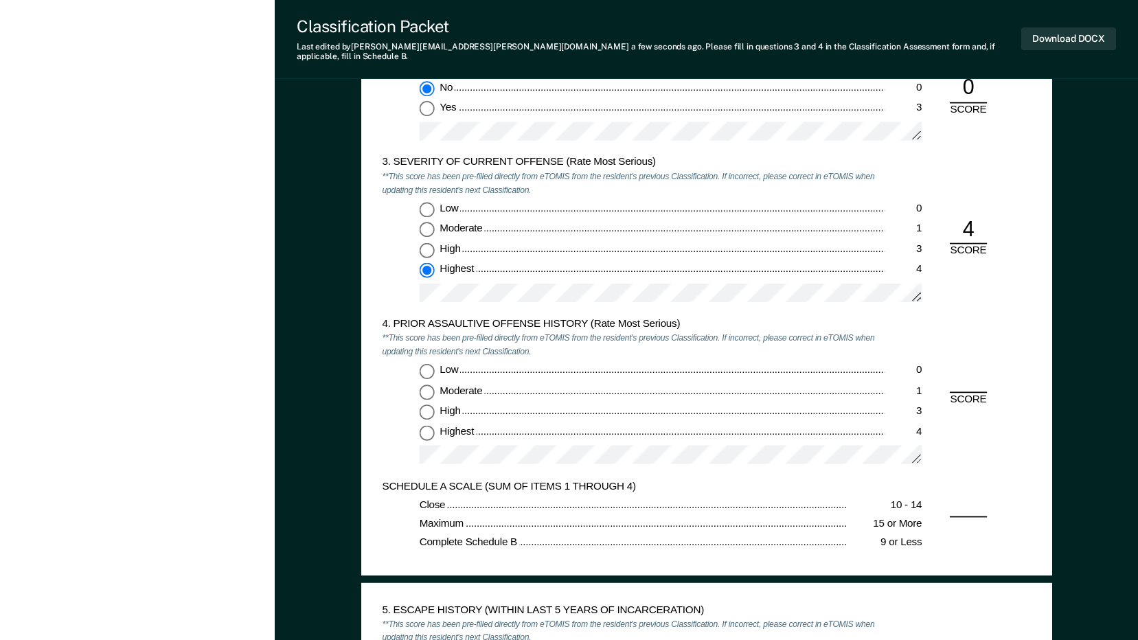
click at [429, 424] on input "Highest 4" at bounding box center [426, 431] width 15 height 15
type textarea "x"
radio input "true"
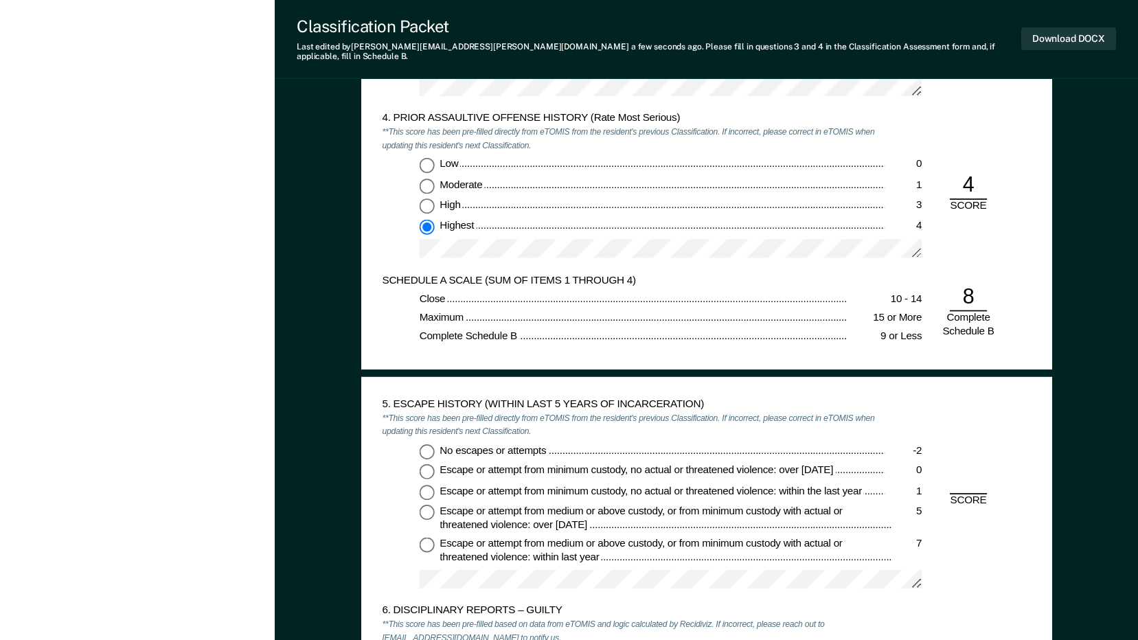
click at [426, 444] on input "No escapes or attempts -2" at bounding box center [426, 451] width 15 height 15
type textarea "x"
radio input "true"
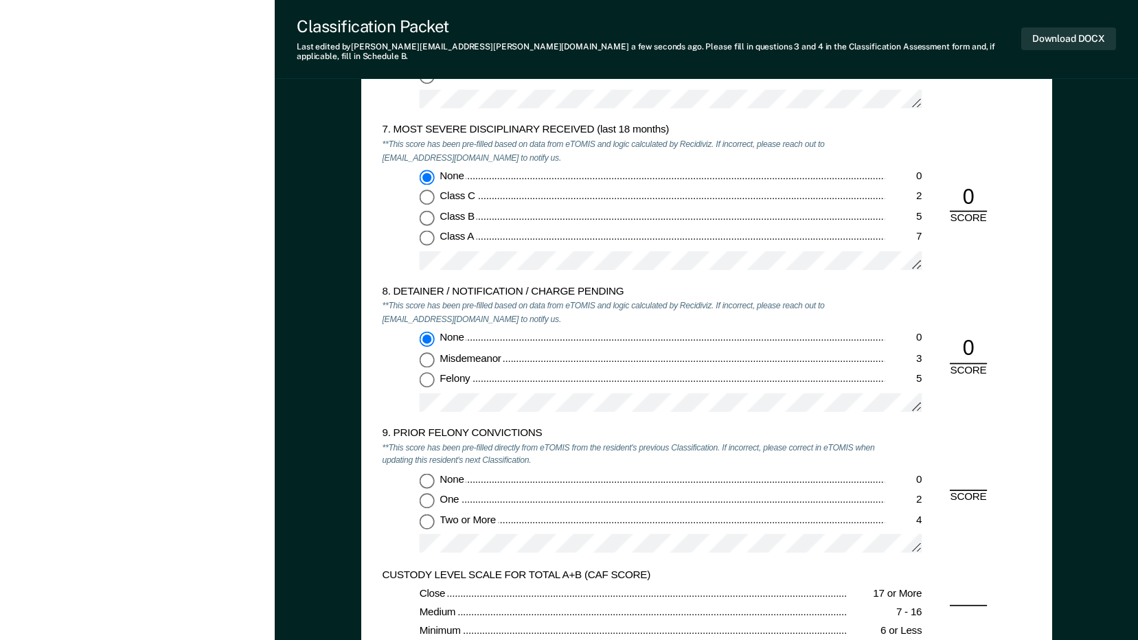
scroll to position [2404, 0]
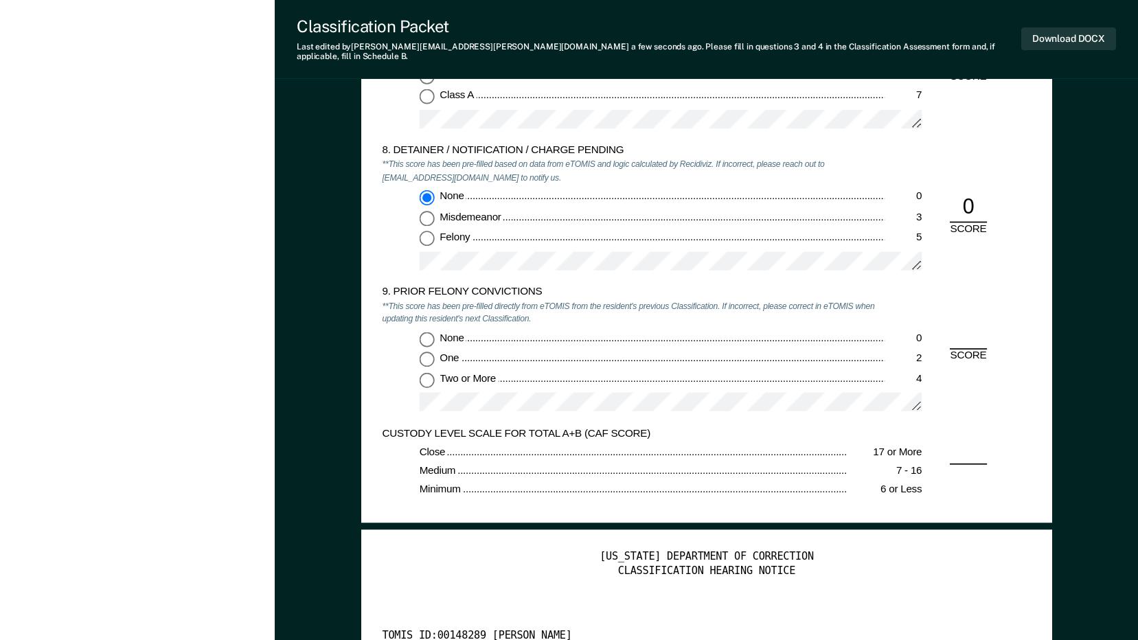
click at [427, 372] on input "Two or More 4" at bounding box center [426, 379] width 15 height 15
type textarea "x"
radio input "true"
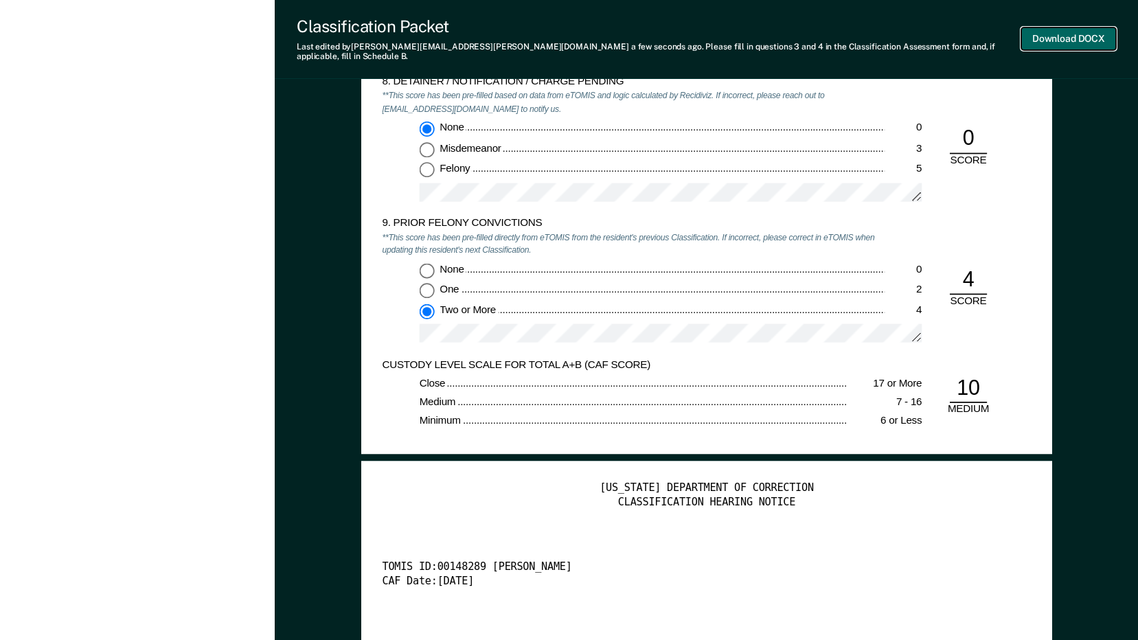
click at [1060, 28] on button "Download DOCX" at bounding box center [1068, 38] width 95 height 23
type textarea "x"
